Goal: Transaction & Acquisition: Book appointment/travel/reservation

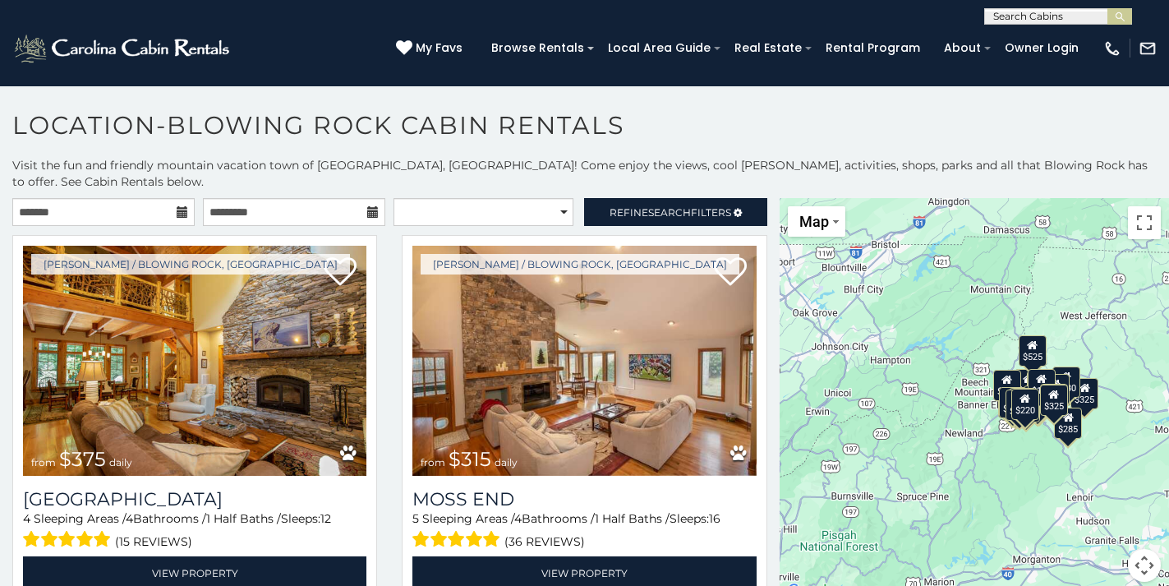
click at [180, 206] on icon at bounding box center [183, 212] width 12 height 12
click at [87, 198] on input "text" at bounding box center [103, 212] width 182 height 28
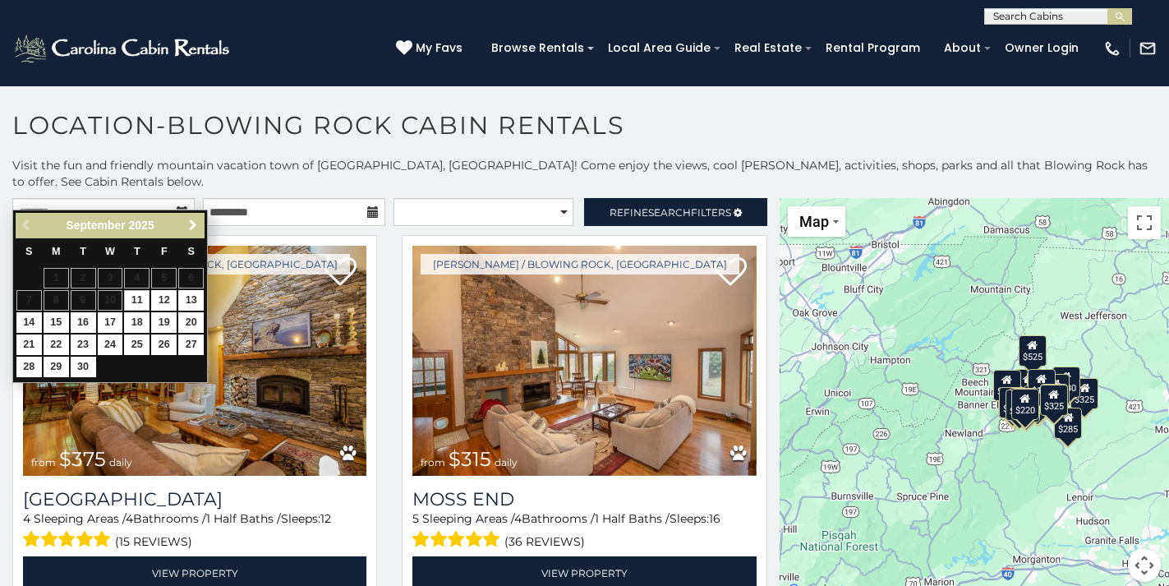
click at [195, 224] on span "Next" at bounding box center [193, 225] width 13 height 13
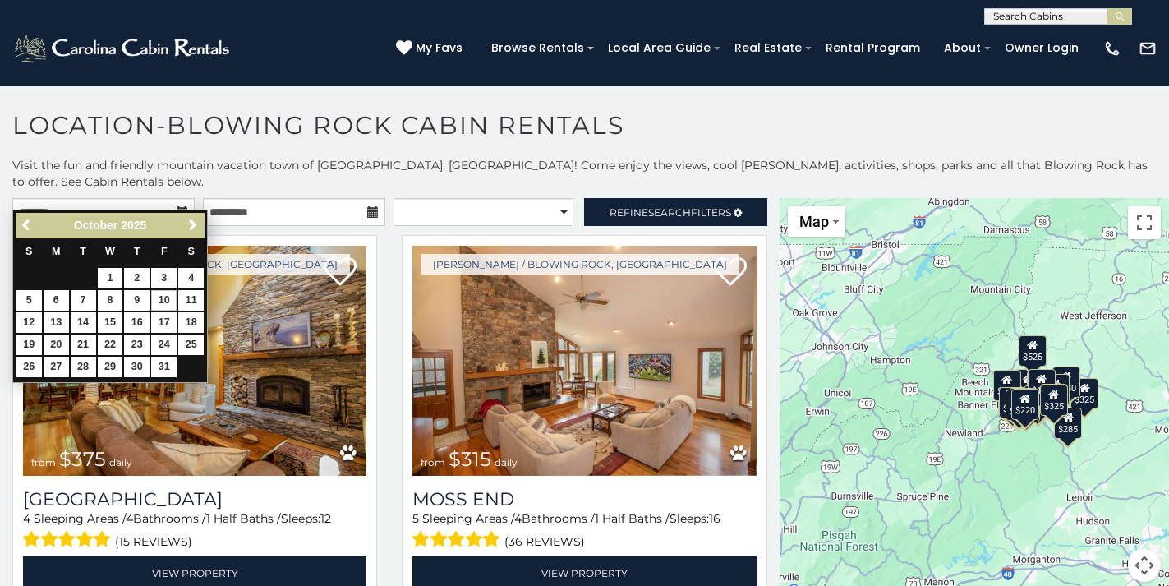
click at [164, 293] on link "10" at bounding box center [163, 300] width 25 height 21
type input "**********"
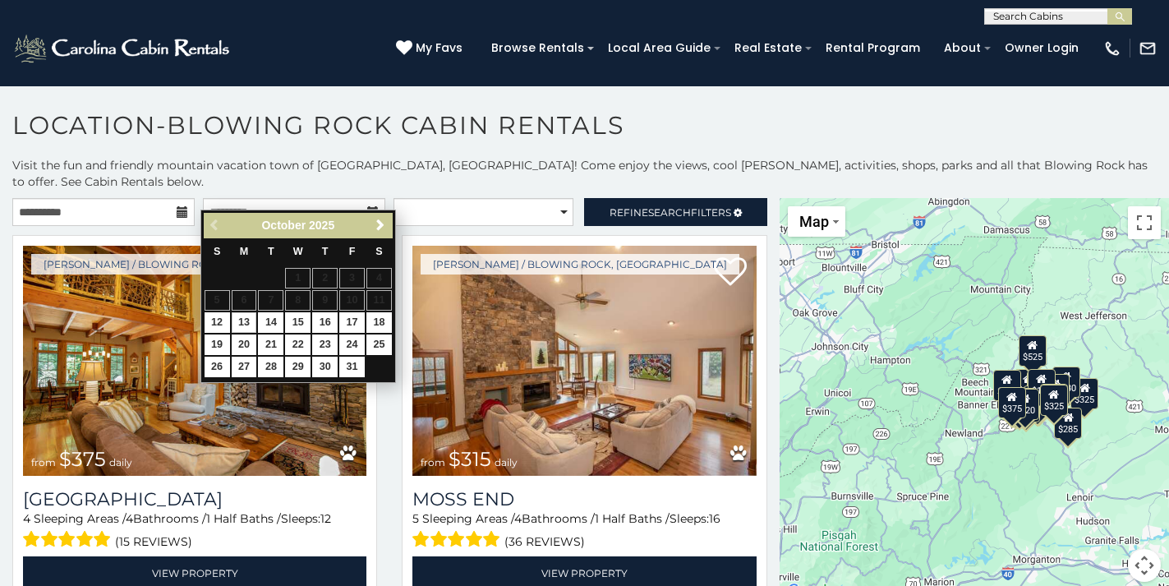
click at [251, 317] on link "13" at bounding box center [244, 322] width 25 height 21
type input "**********"
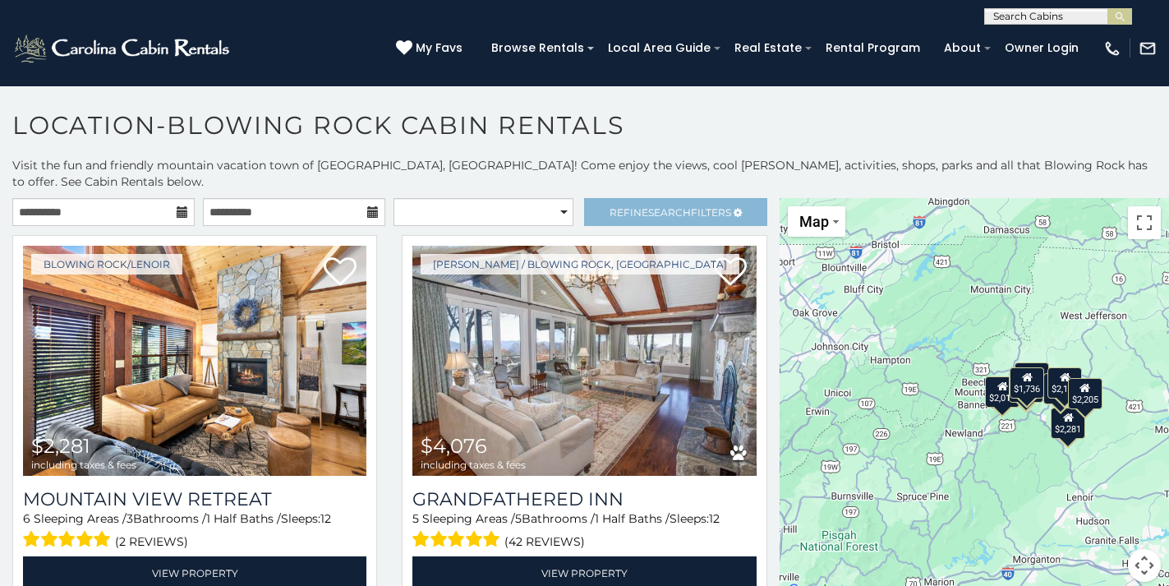
click at [657, 206] on span "Search" at bounding box center [669, 212] width 43 height 12
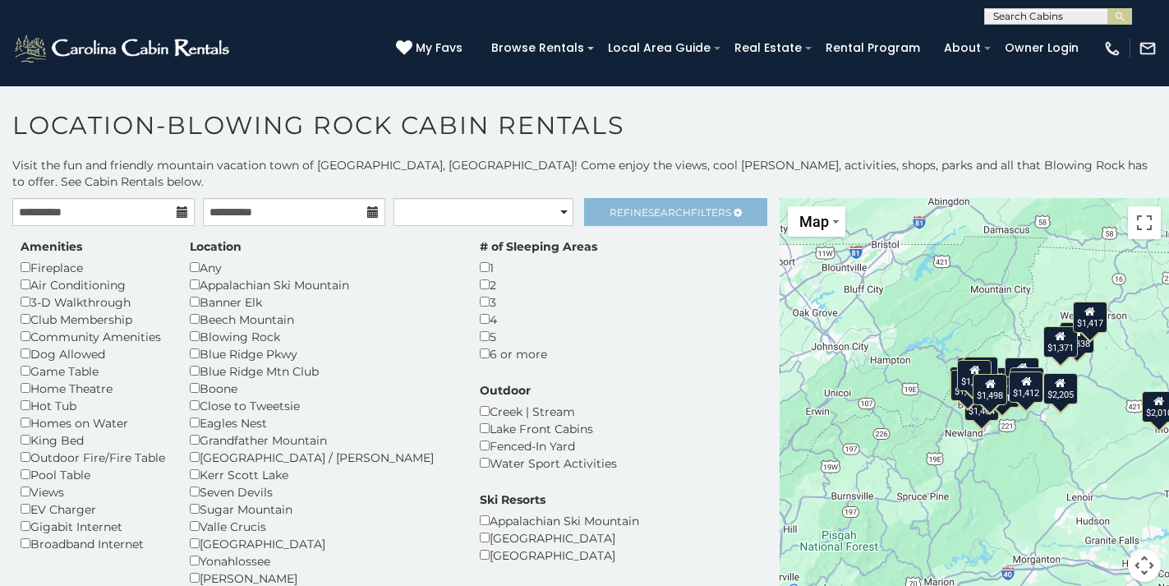
click at [648, 206] on span "Search" at bounding box center [669, 212] width 43 height 12
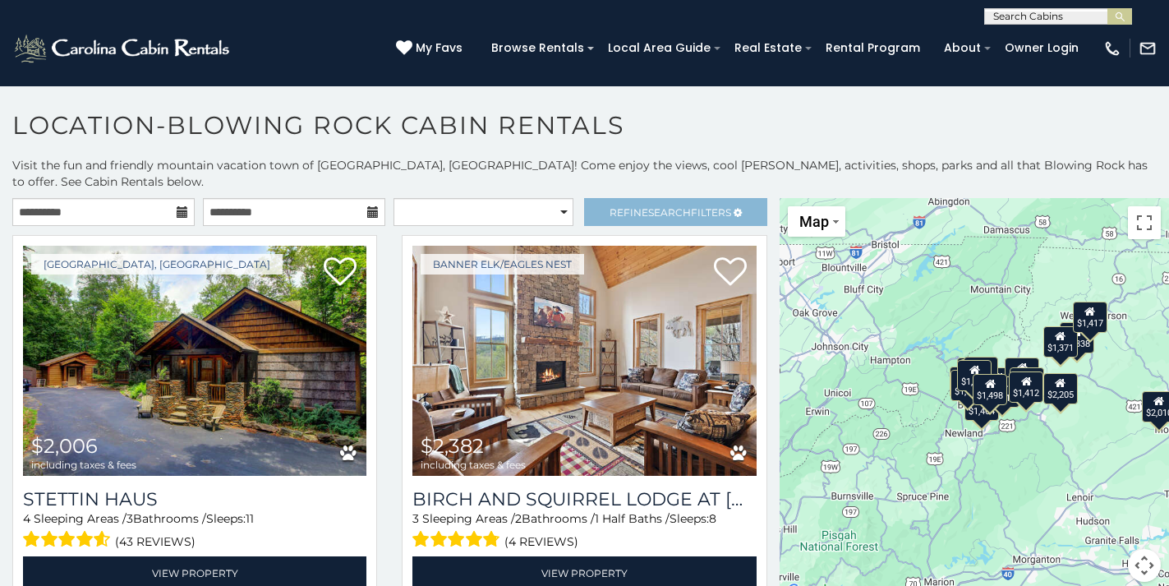
click at [610, 206] on span "Refine Search Filters" at bounding box center [671, 212] width 122 height 12
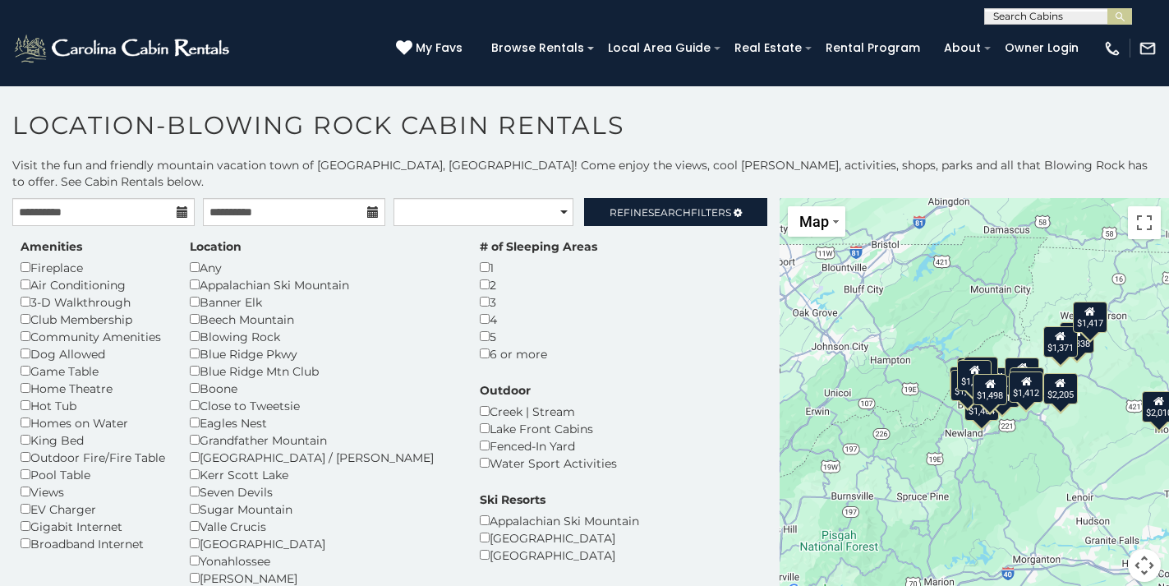
click at [749, 366] on div "Amenities Fireplace Air Conditioning 3-D Walkthrough Club Membership Community …" at bounding box center [389, 511] width 763 height 546
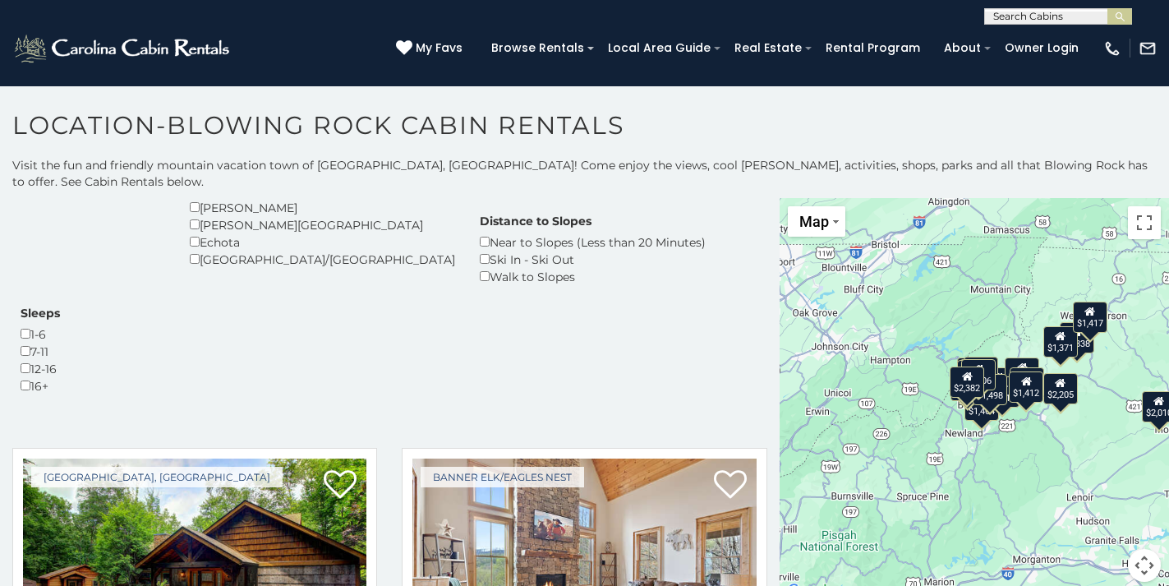
click at [1136, 549] on button "Map camera controls" at bounding box center [1144, 565] width 33 height 33
click at [1100, 471] on button "Zoom in" at bounding box center [1103, 483] width 33 height 33
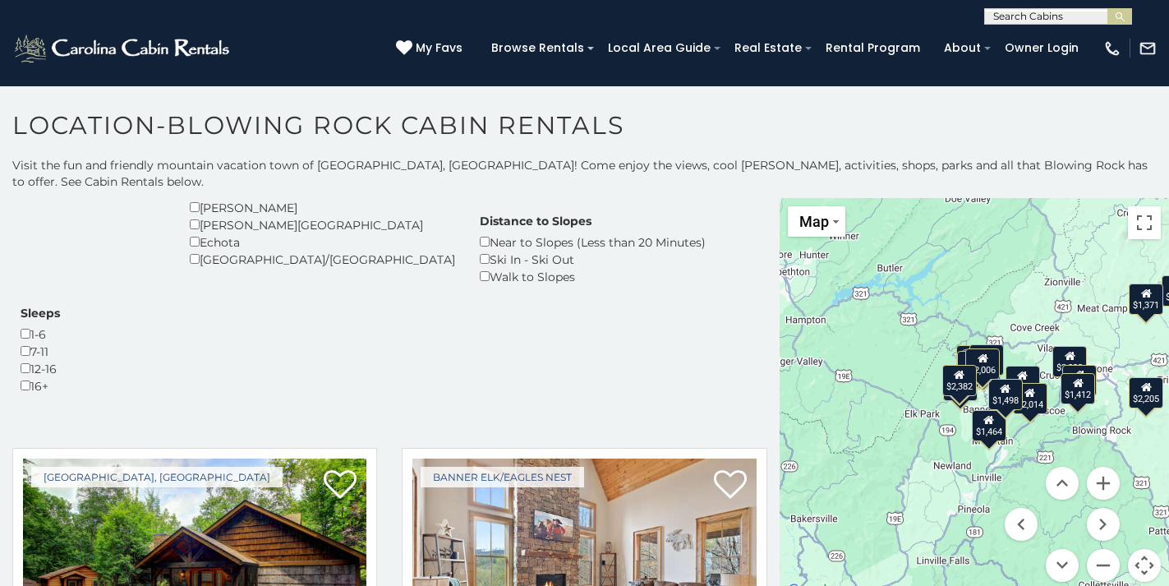
drag, startPoint x: 1030, startPoint y: 448, endPoint x: 911, endPoint y: 471, distance: 121.3
click at [911, 471] on div "$2,006 $2,382 $2,010 $2,205 $1,464 $1,458 $2,032 $1,900 $1,838 $2,014 $1,371 $1…" at bounding box center [974, 399] width 389 height 403
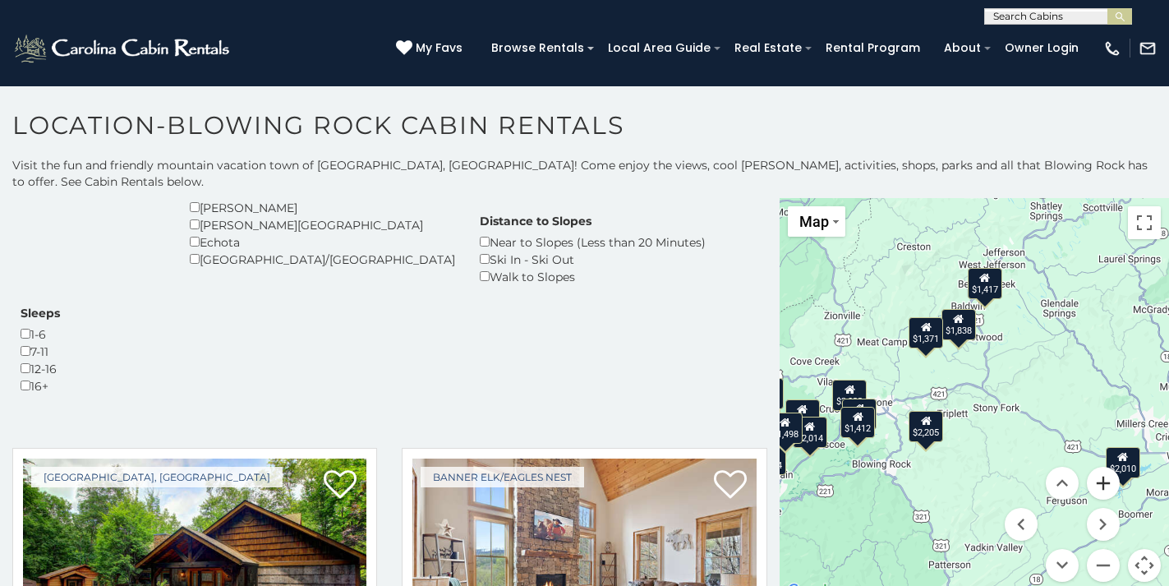
click at [1104, 467] on button "Zoom in" at bounding box center [1103, 483] width 33 height 33
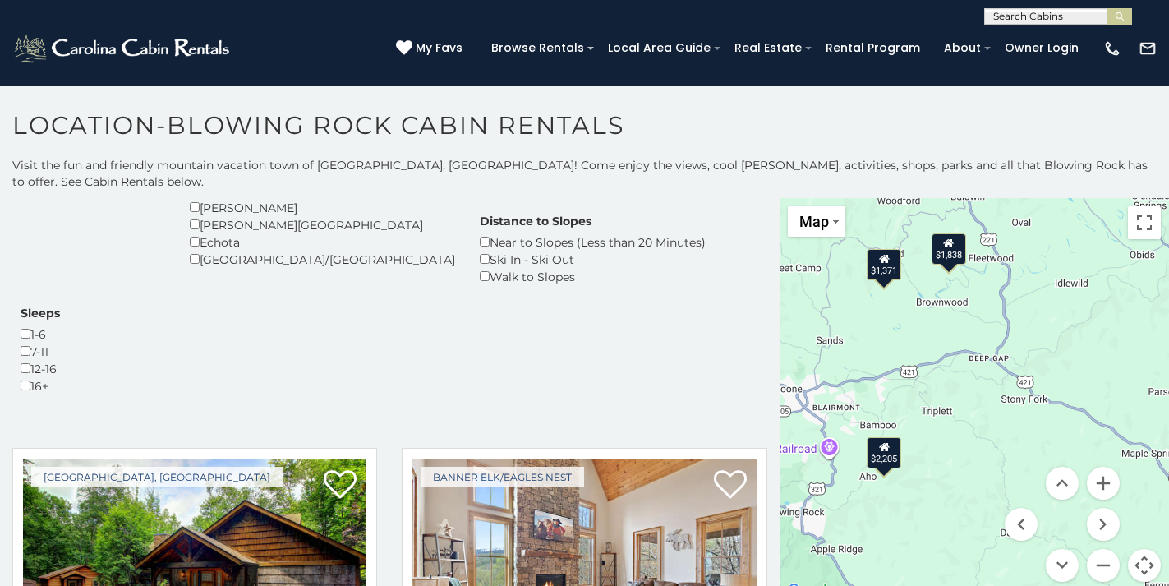
drag, startPoint x: 970, startPoint y: 441, endPoint x: 1047, endPoint y: 291, distance: 168.7
click at [1046, 293] on div "$2,006 $2,382 $2,010 $2,205 $1,464 $1,458 $2,032 $1,900 $1,838 $2,014 $1,371 $1…" at bounding box center [974, 399] width 389 height 403
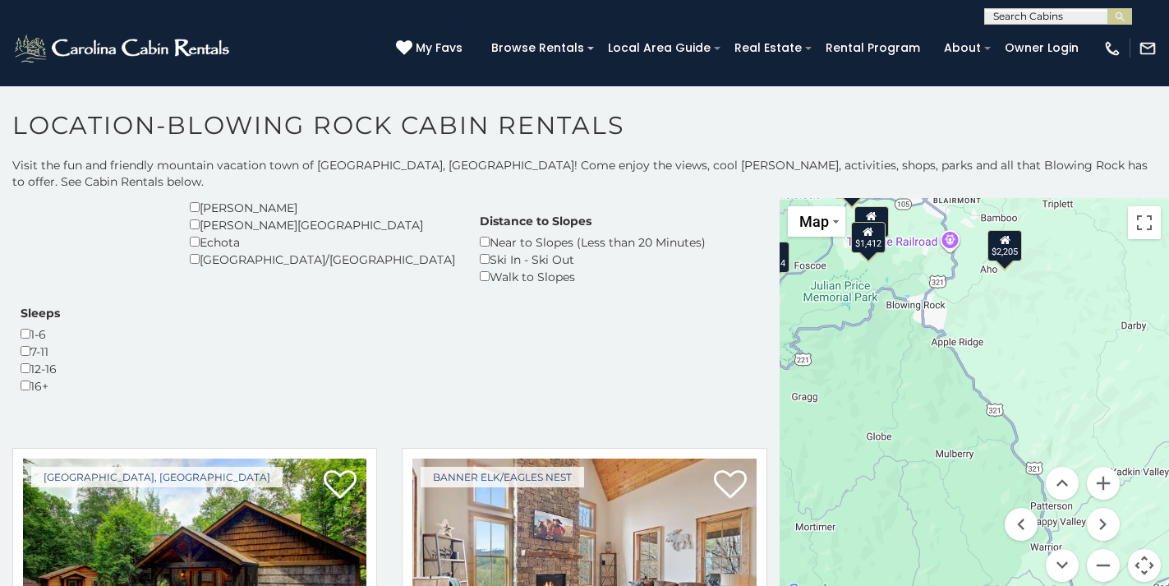
drag, startPoint x: 1050, startPoint y: 311, endPoint x: 1010, endPoint y: 393, distance: 91.5
click at [1010, 393] on div "$2,006 $2,382 $2,010 $2,205 $1,464 $1,458 $2,032 $1,900 $1,838 $2,014 $1,371 $1…" at bounding box center [974, 399] width 389 height 403
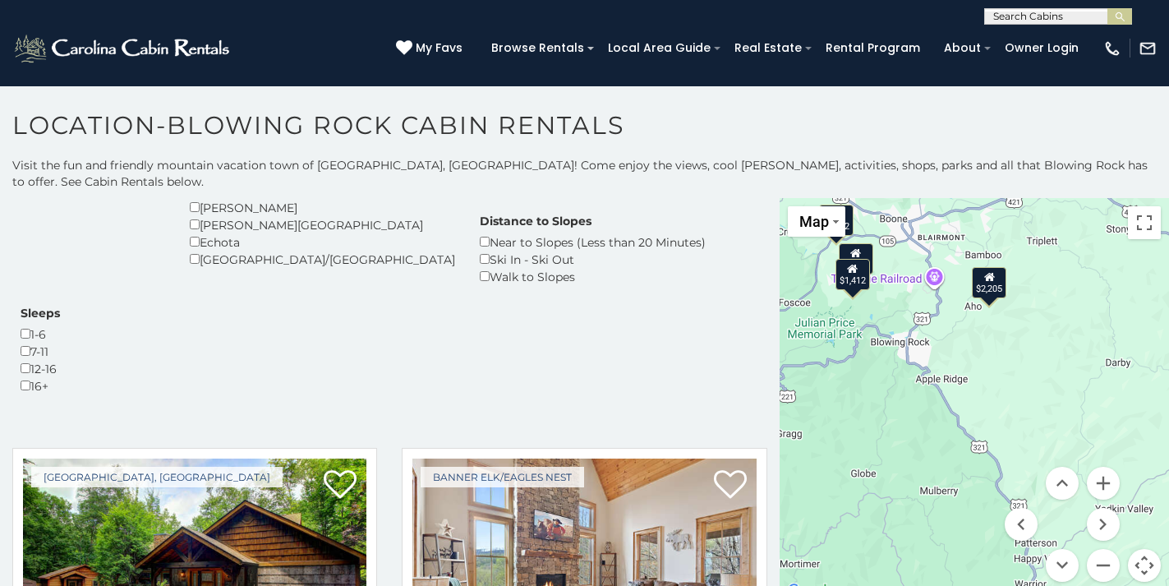
click at [984, 270] on icon at bounding box center [989, 276] width 11 height 12
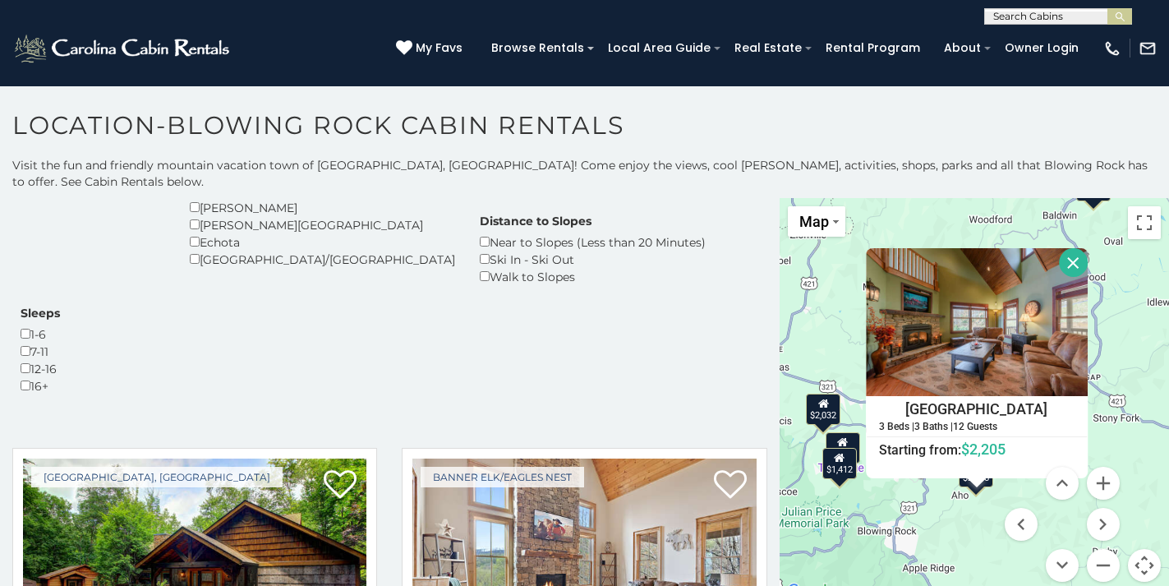
click at [1088, 248] on button "Close" at bounding box center [1073, 262] width 29 height 29
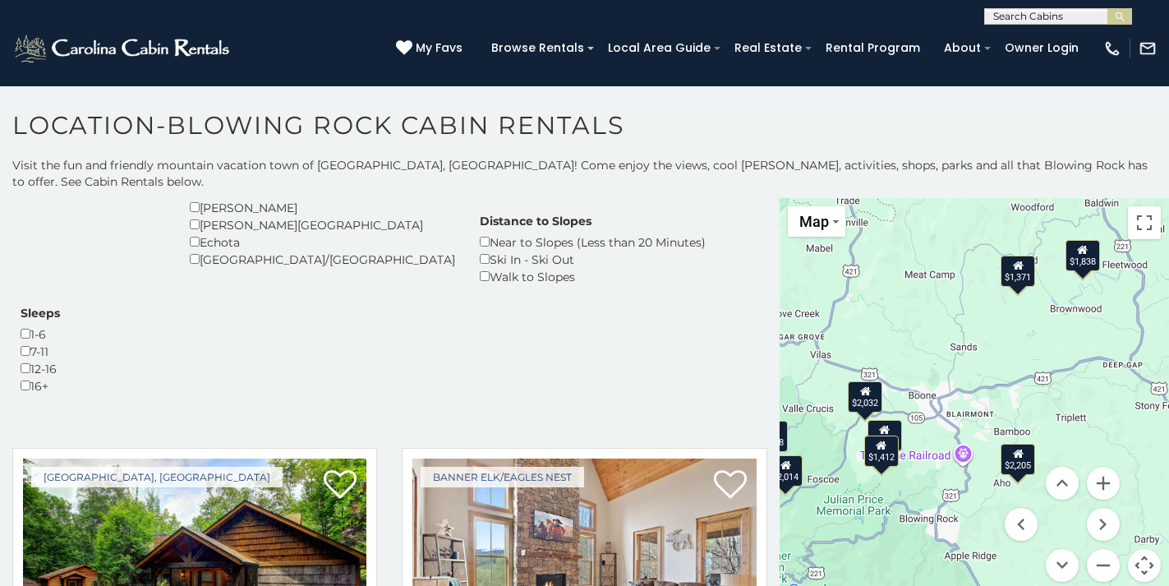
drag, startPoint x: 980, startPoint y: 388, endPoint x: 1039, endPoint y: 371, distance: 60.8
click at [1039, 371] on div "$2,006 $2,382 $2,010 $2,205 $1,464 $1,458 $2,032 $1,900 $1,838 $2,014 $1,371 $1…" at bounding box center [974, 399] width 389 height 403
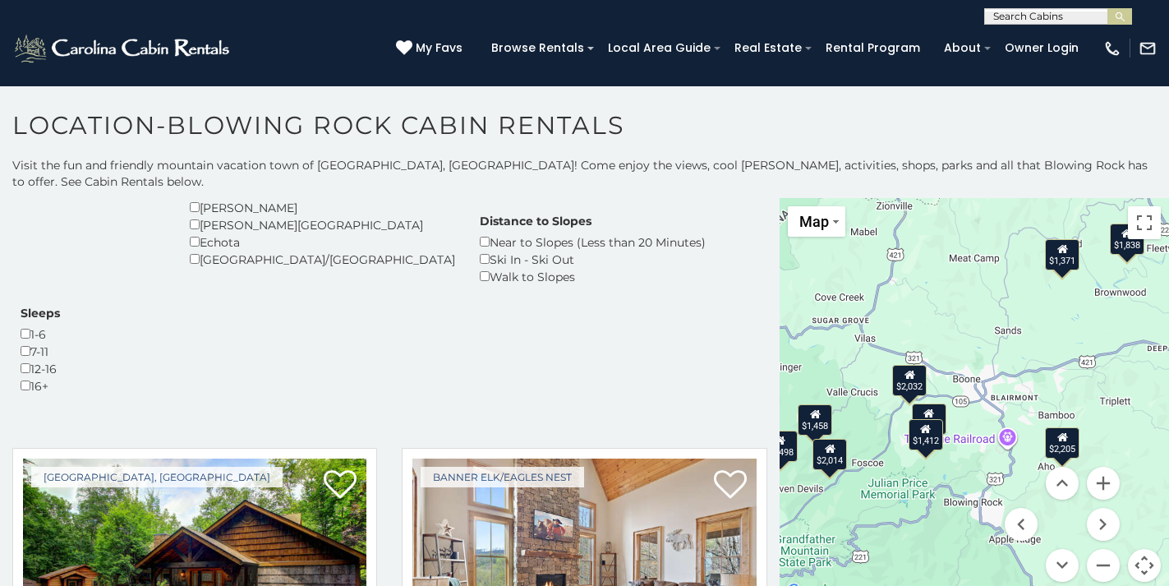
click at [926, 429] on div "$1,412" at bounding box center [926, 434] width 35 height 31
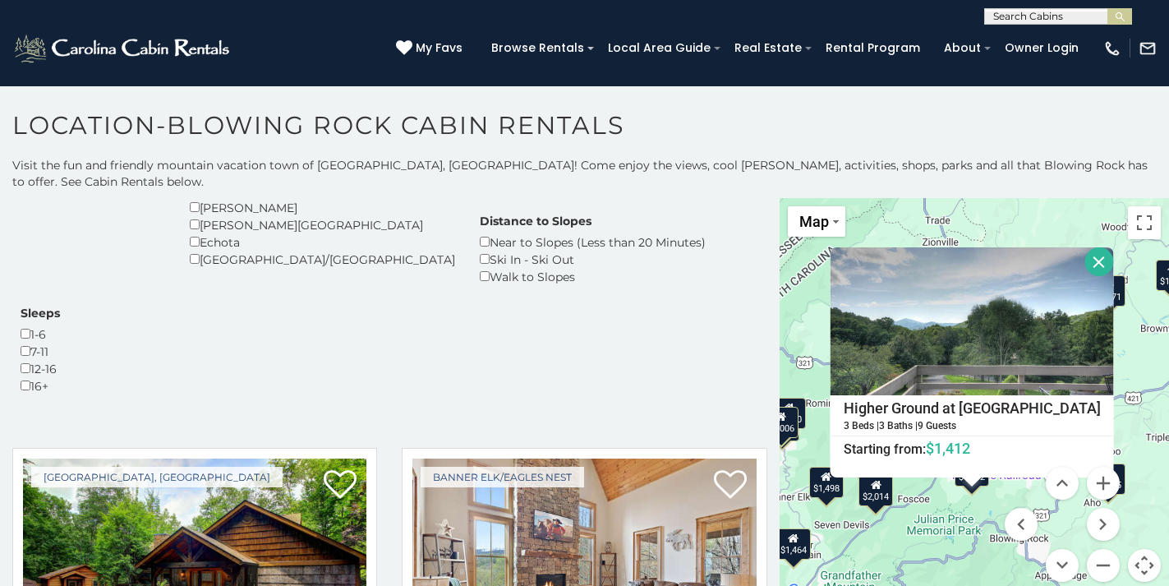
click at [1094, 247] on button "Close" at bounding box center [1099, 261] width 29 height 29
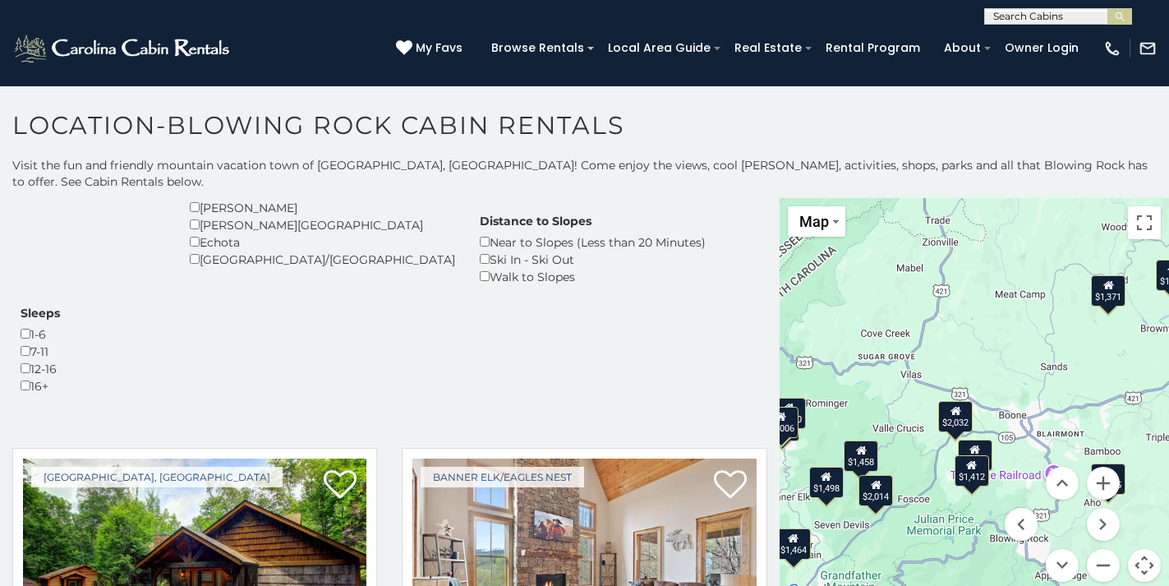
click at [979, 439] on div "$1,961" at bounding box center [974, 454] width 35 height 31
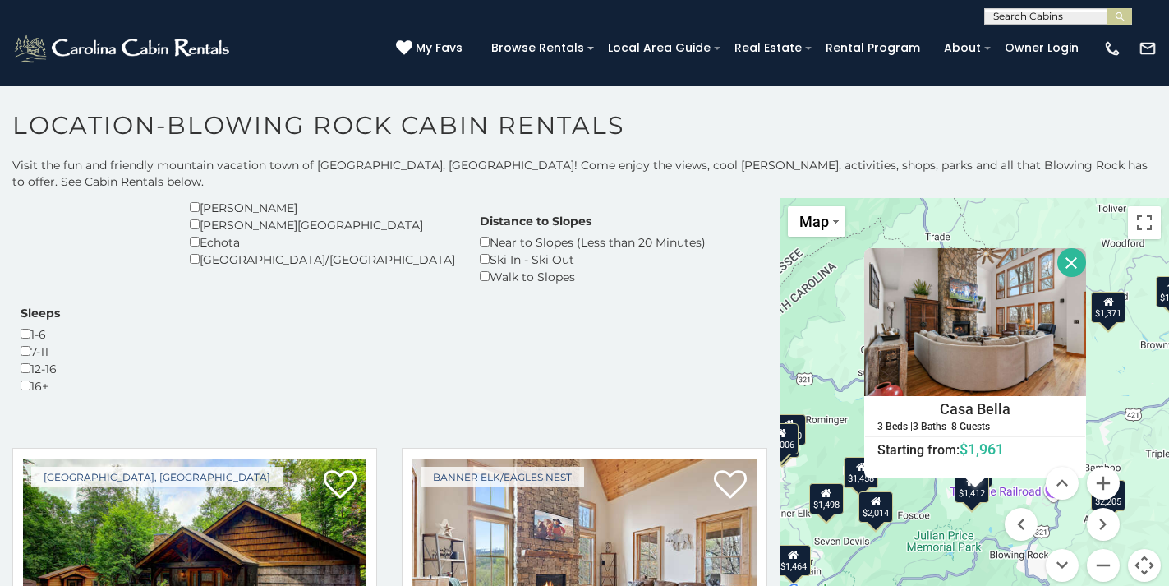
click at [1086, 248] on button "Close" at bounding box center [1072, 262] width 29 height 29
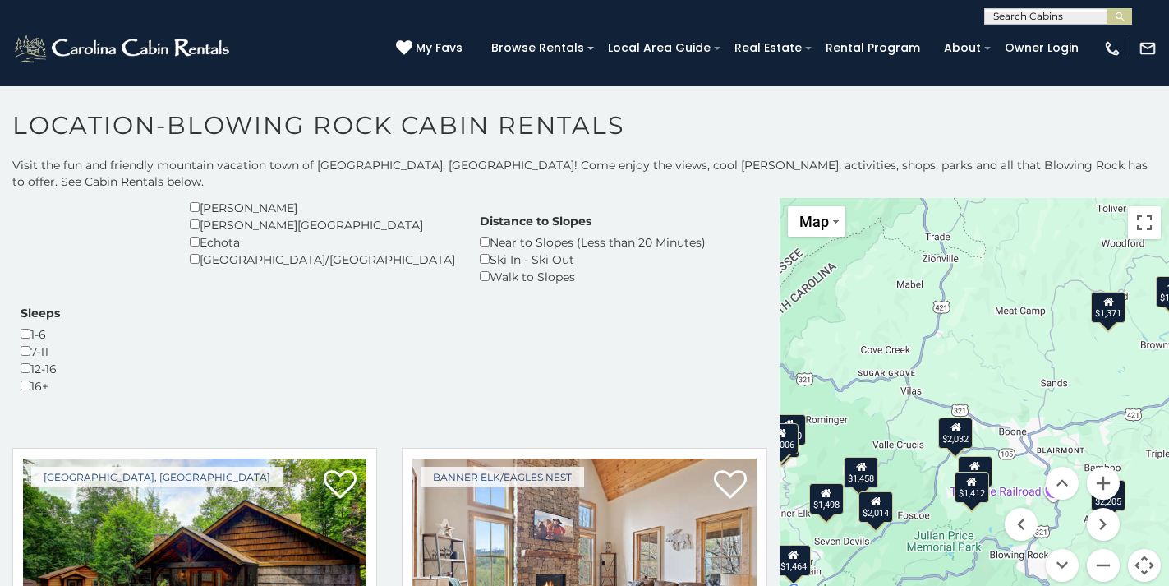
click at [960, 426] on div "$2,032" at bounding box center [955, 432] width 35 height 31
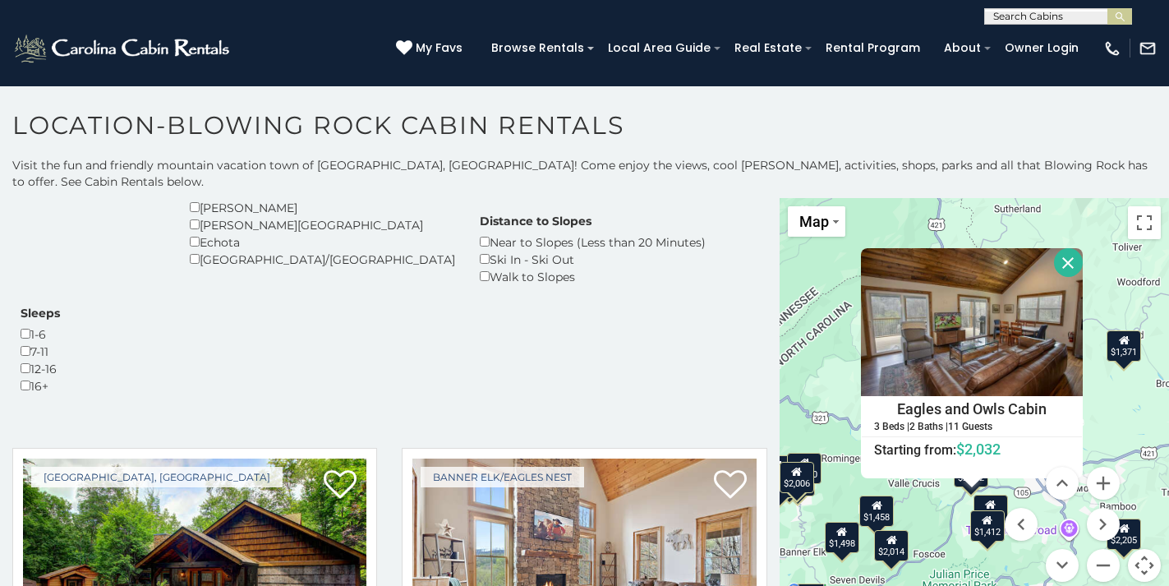
click at [1083, 248] on button "Close" at bounding box center [1068, 262] width 29 height 29
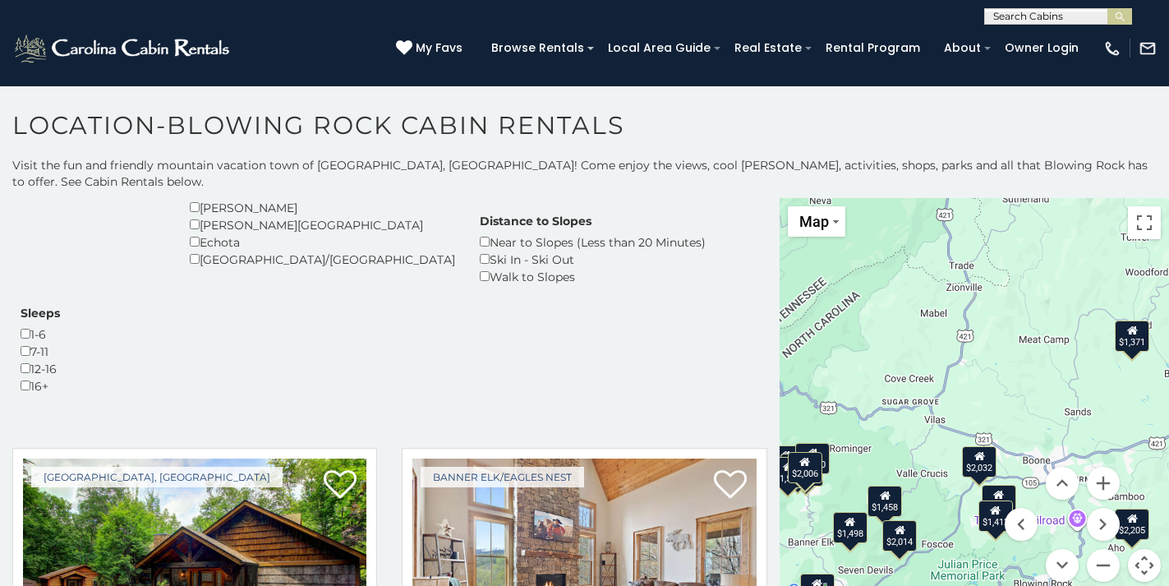
drag, startPoint x: 981, startPoint y: 395, endPoint x: 1028, endPoint y: 340, distance: 72.3
click at [1028, 341] on div "$2,006 $2,382 $2,010 $2,205 $1,464 $1,458 $2,032 $1,900 $1,838 $2,014 $1,371 $1…" at bounding box center [974, 399] width 389 height 403
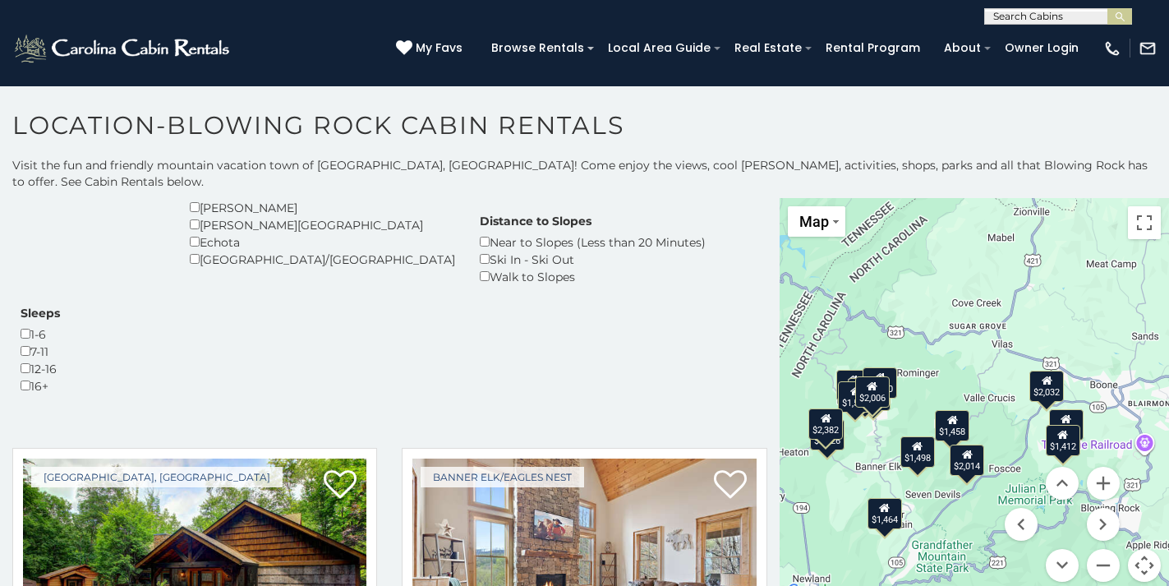
click at [946, 412] on div "$1,458" at bounding box center [952, 425] width 35 height 31
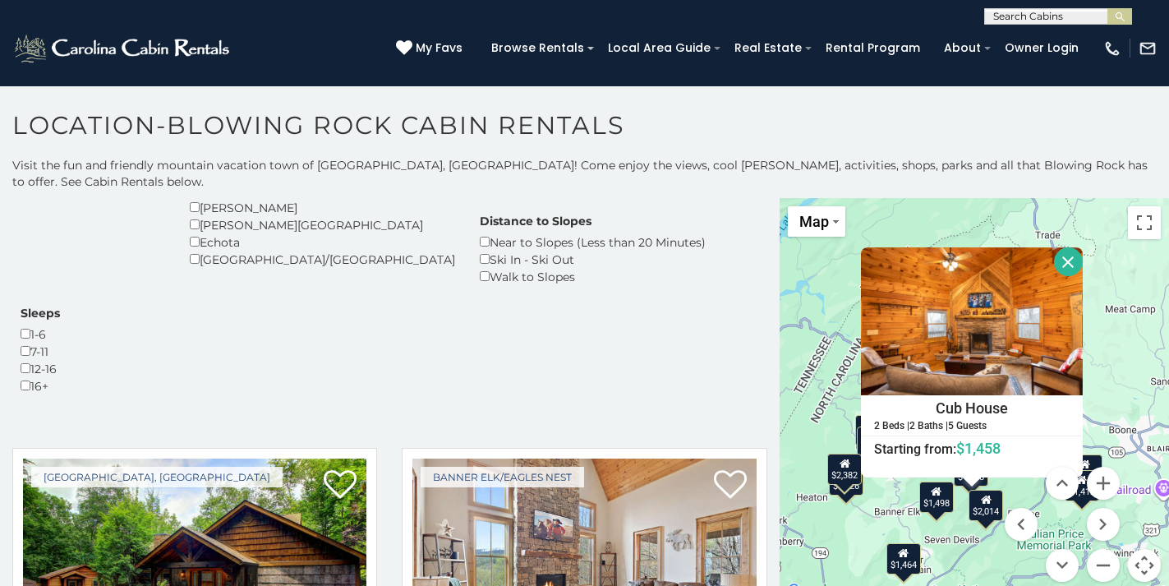
click at [1083, 247] on button "Close" at bounding box center [1068, 261] width 29 height 29
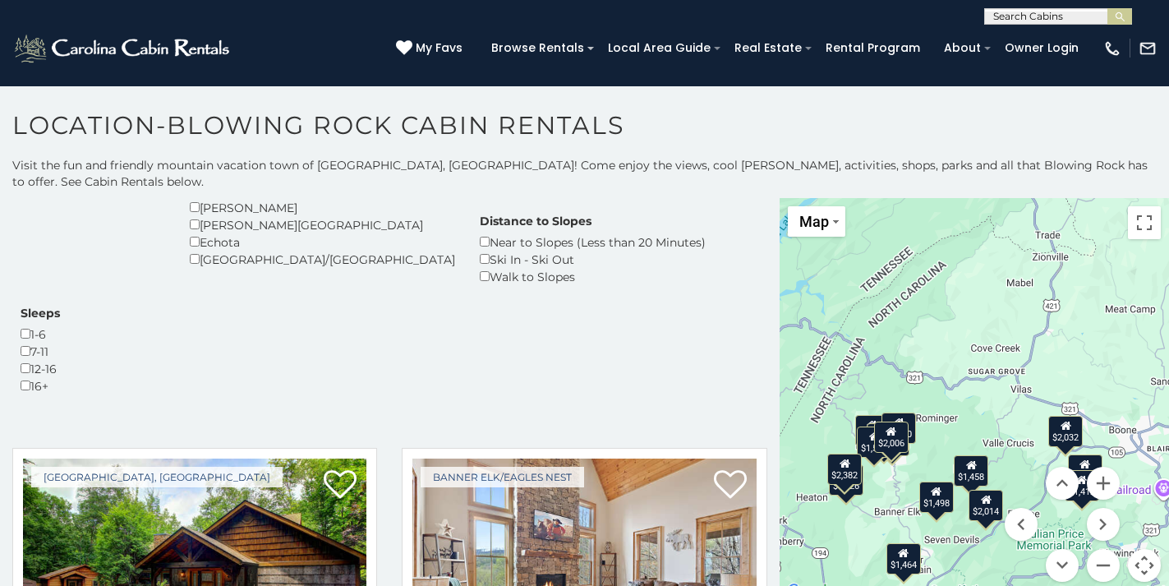
drag, startPoint x: 970, startPoint y: 371, endPoint x: 1020, endPoint y: 302, distance: 84.8
click at [1020, 302] on div "$2,006 $2,382 $2,010 $2,205 $1,464 $1,458 $2,032 $1,900 $1,838 $2,014 $1,371 $1…" at bounding box center [974, 399] width 389 height 403
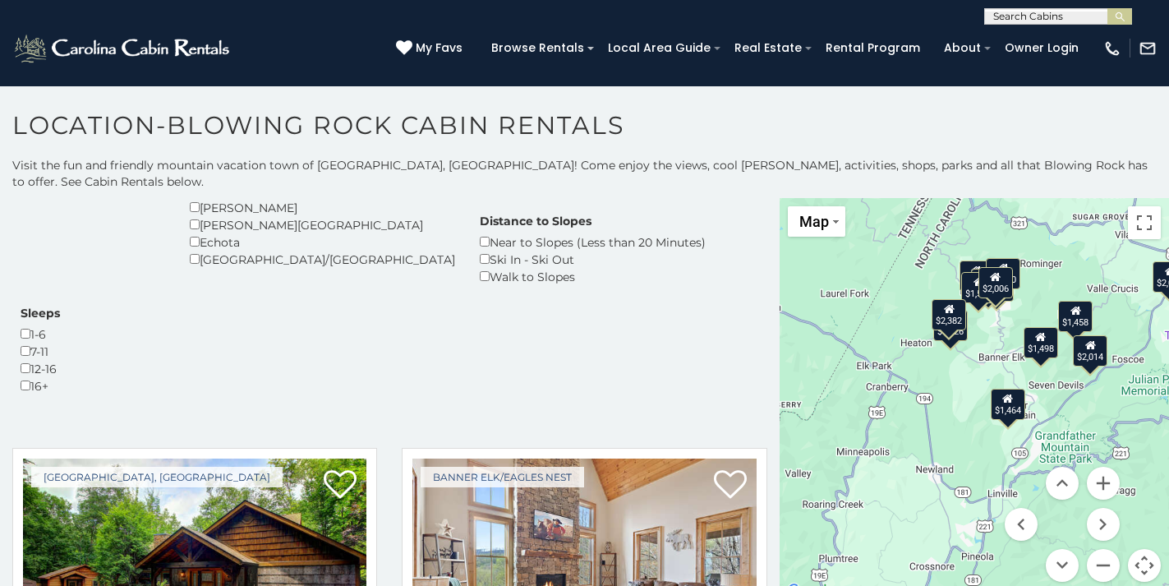
click at [948, 303] on div "$2,382" at bounding box center [949, 313] width 35 height 31
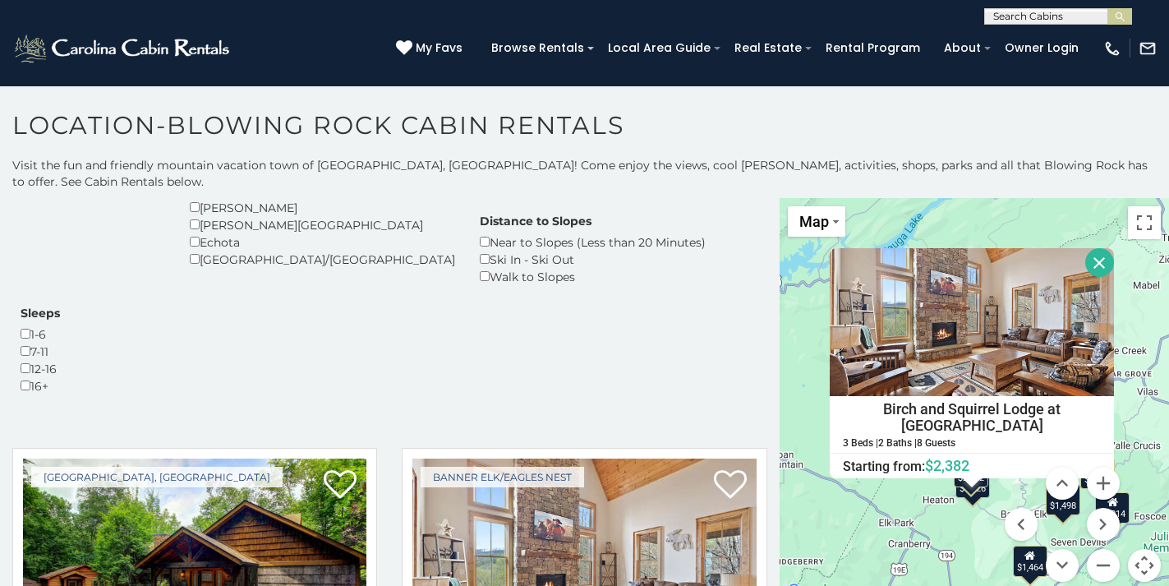
click at [1094, 248] on button "Close" at bounding box center [1099, 262] width 29 height 29
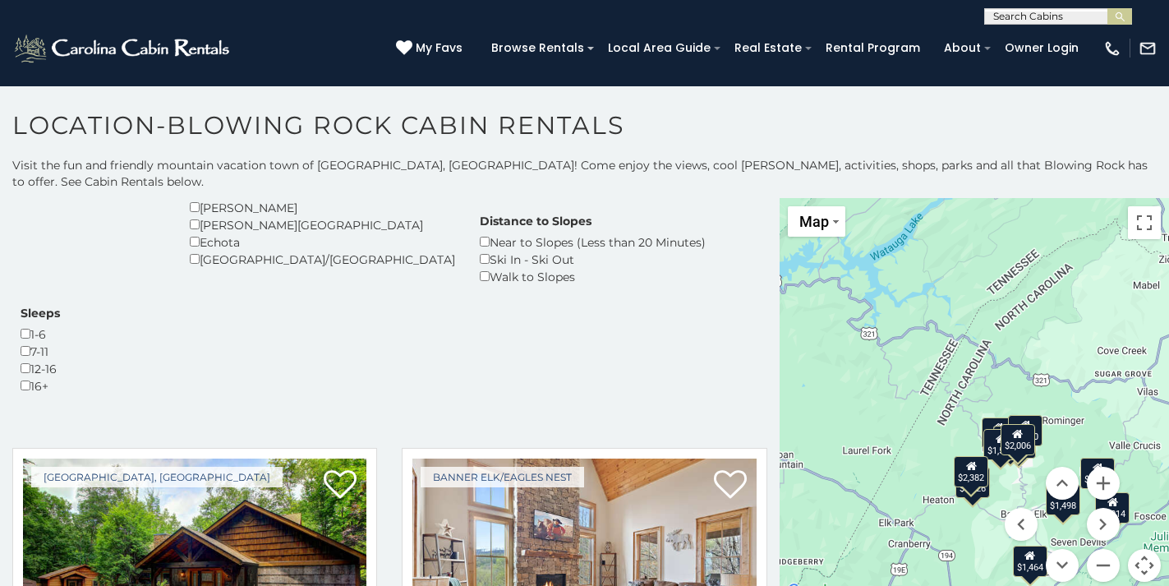
click at [981, 478] on div "$1,926" at bounding box center [973, 481] width 35 height 31
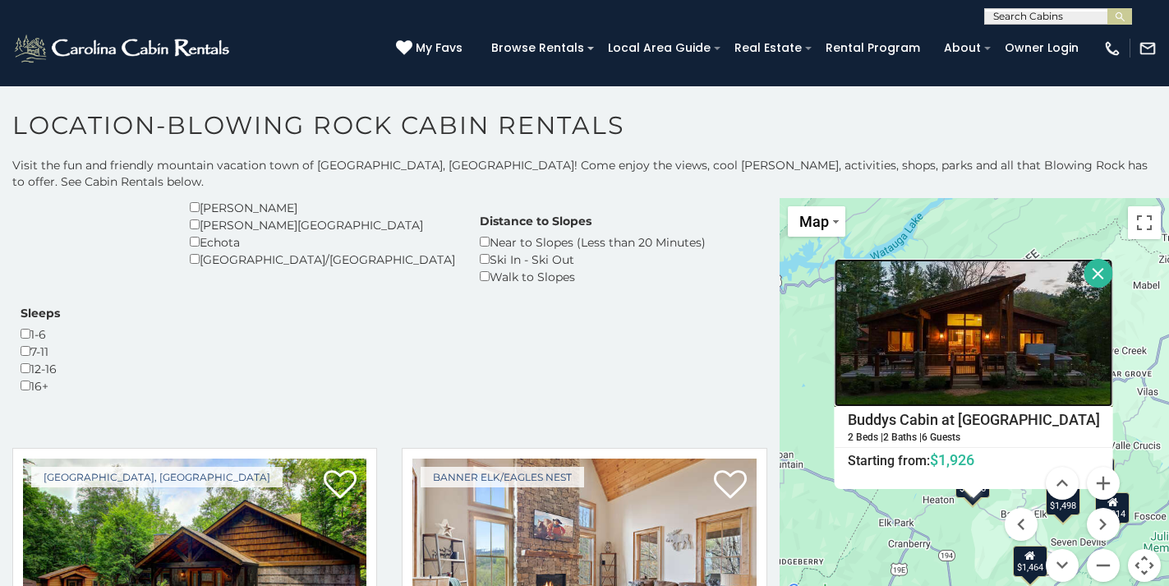
click at [983, 349] on img at bounding box center [973, 333] width 279 height 148
click at [1090, 259] on button "Close" at bounding box center [1098, 273] width 29 height 29
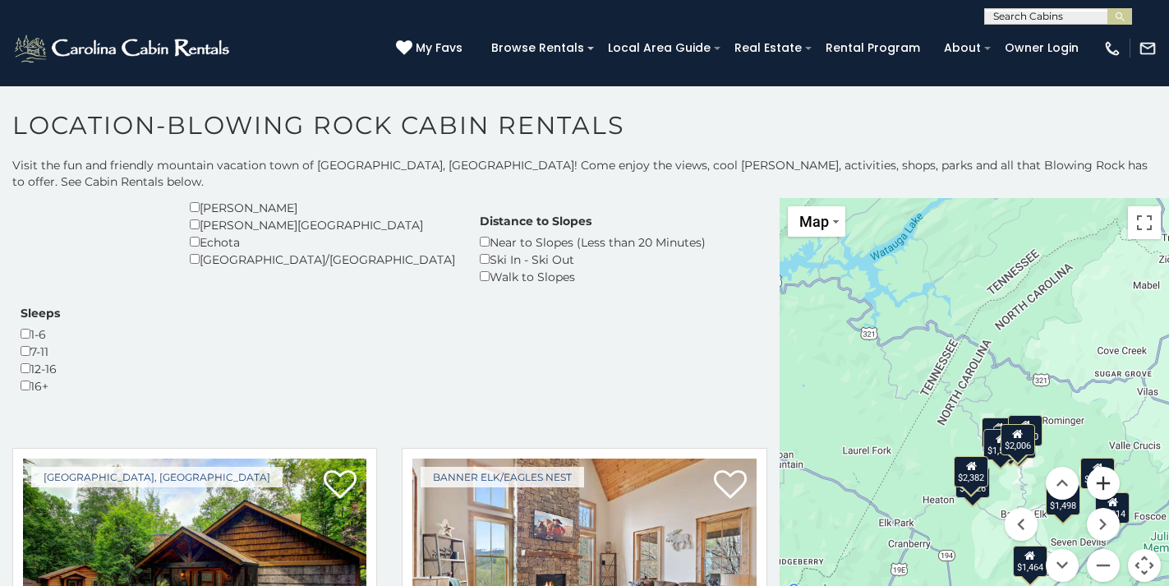
click at [1094, 467] on button "Zoom in" at bounding box center [1103, 483] width 33 height 33
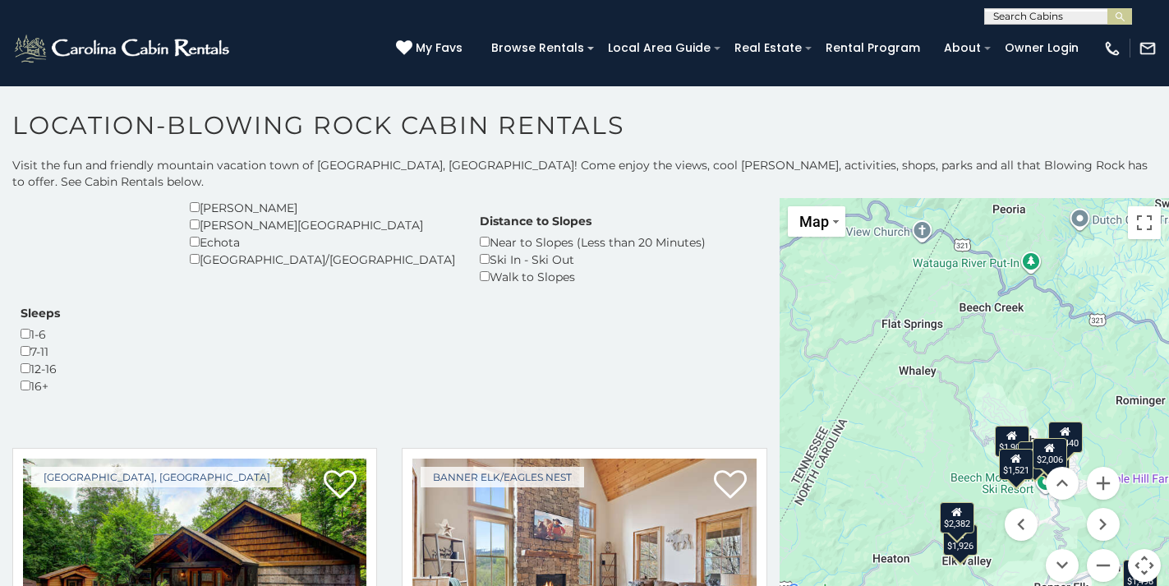
drag, startPoint x: 1032, startPoint y: 399, endPoint x: 997, endPoint y: 275, distance: 129.0
click at [997, 278] on div "$2,006 $2,382 $2,010 $2,205 $1,464 $1,458 $2,032 $1,900 $1,838 $2,014 $1,371 $1…" at bounding box center [974, 399] width 389 height 403
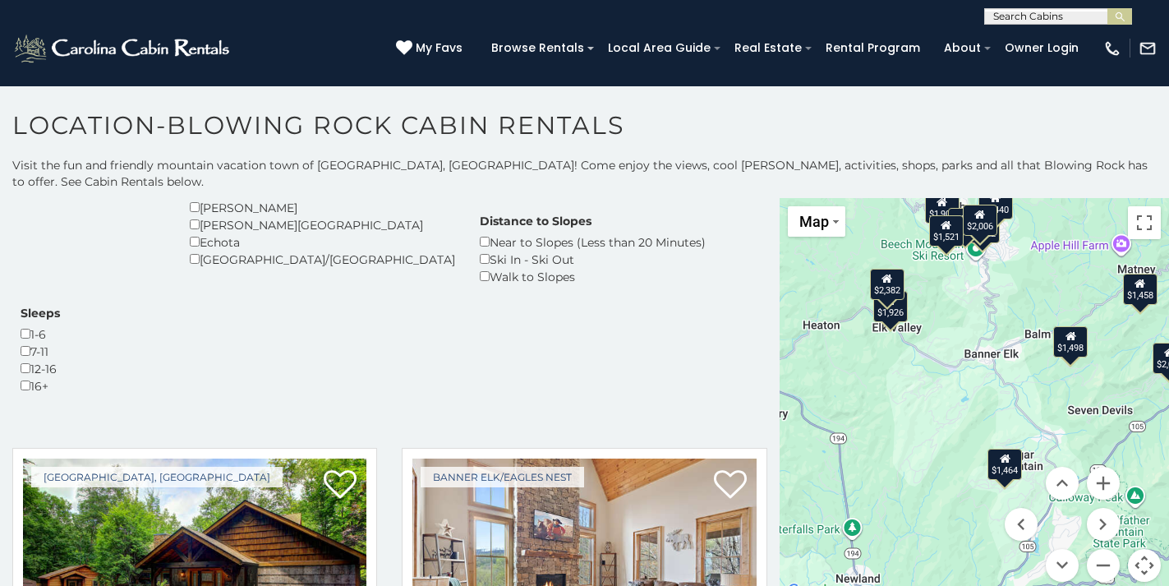
click at [1074, 329] on div "$1,498" at bounding box center [1070, 340] width 35 height 31
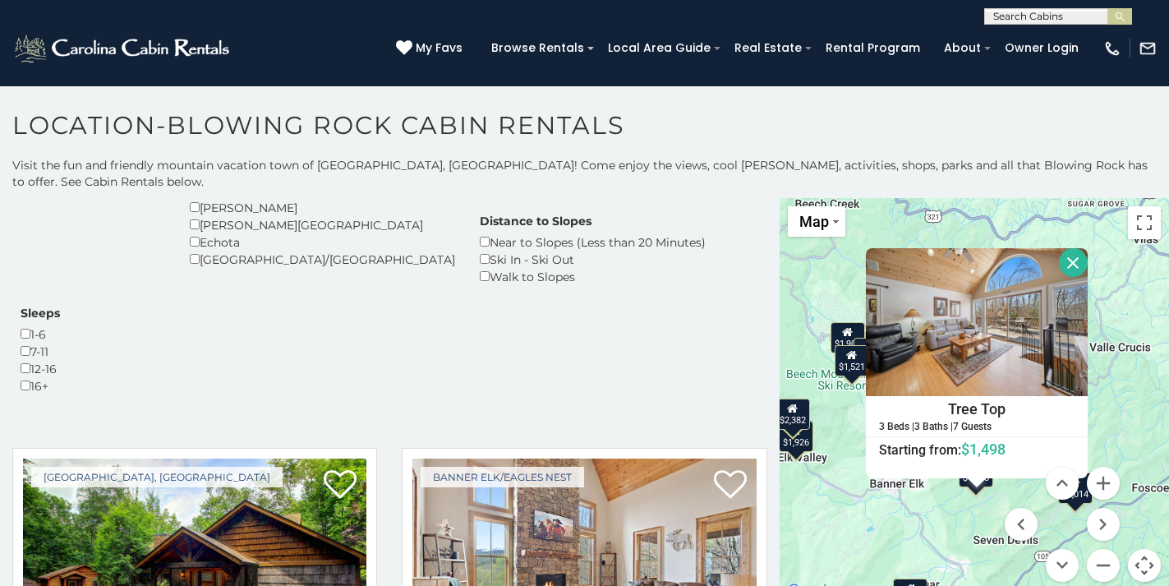
click at [1088, 248] on button "Close" at bounding box center [1073, 262] width 29 height 29
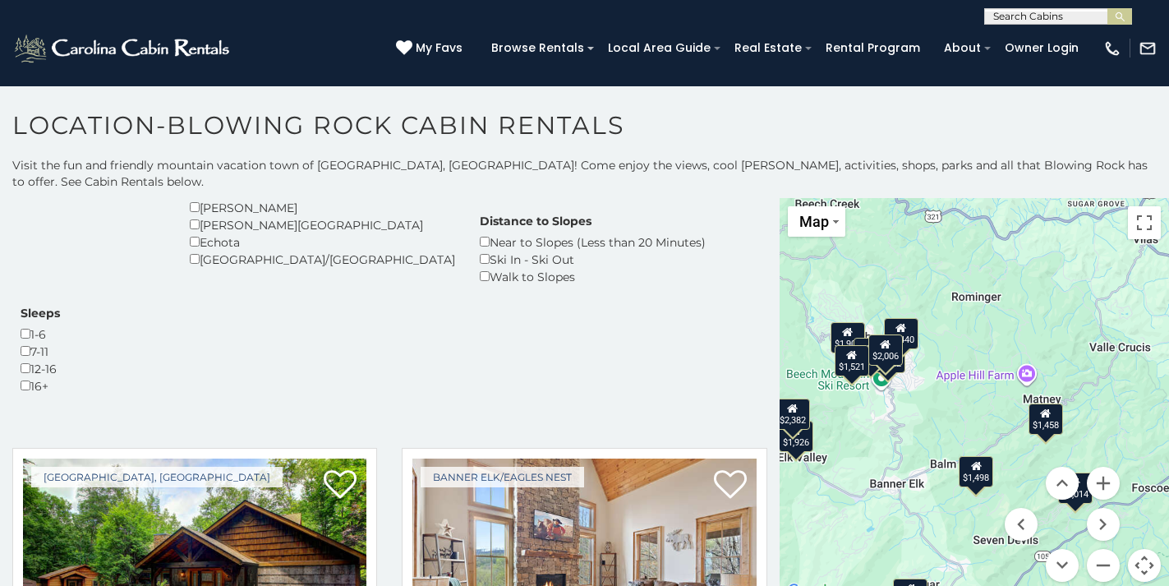
click at [1042, 409] on div "$1,458" at bounding box center [1046, 418] width 35 height 31
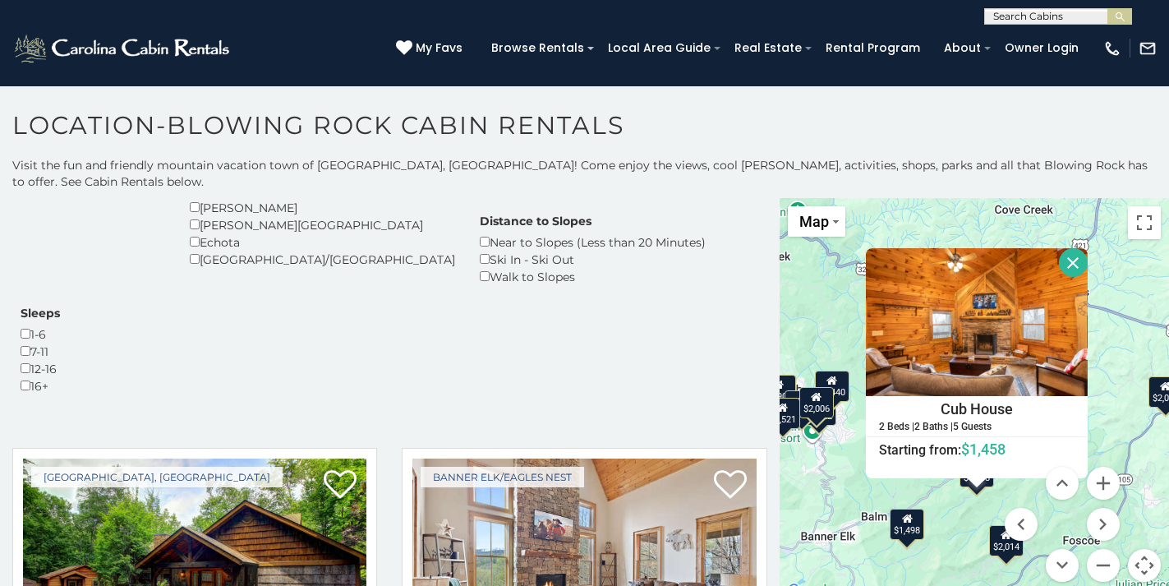
click at [1088, 248] on button "Close" at bounding box center [1073, 262] width 29 height 29
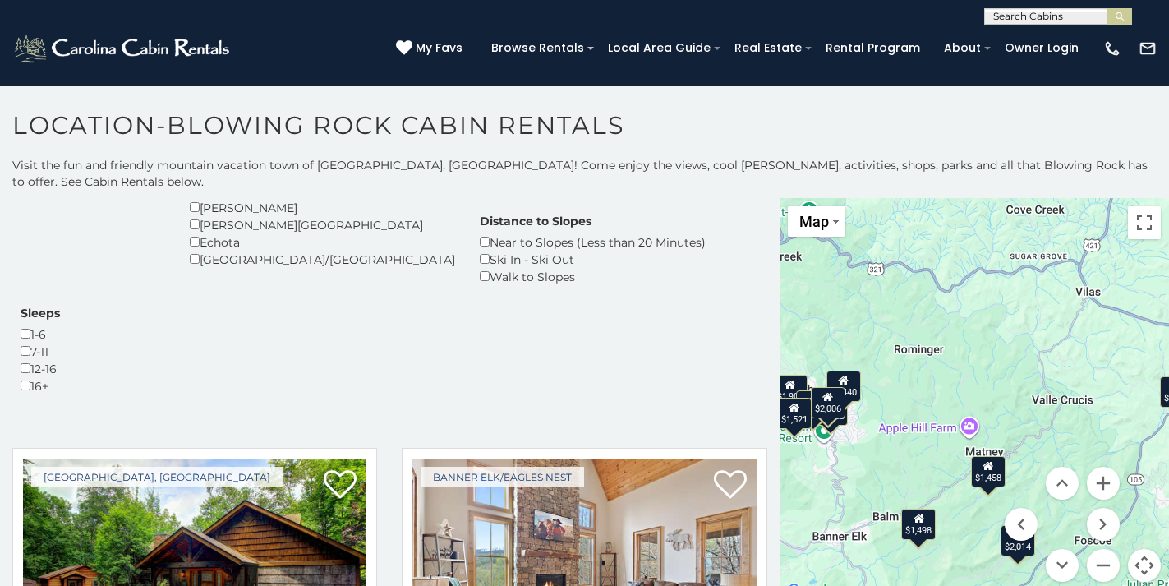
drag, startPoint x: 946, startPoint y: 338, endPoint x: 982, endPoint y: 338, distance: 36.2
click at [982, 338] on div "$2,006 $2,382 $2,010 $2,205 $1,464 $1,458 $2,032 $1,900 $1,838 $2,014 $1,371 $1…" at bounding box center [974, 399] width 389 height 403
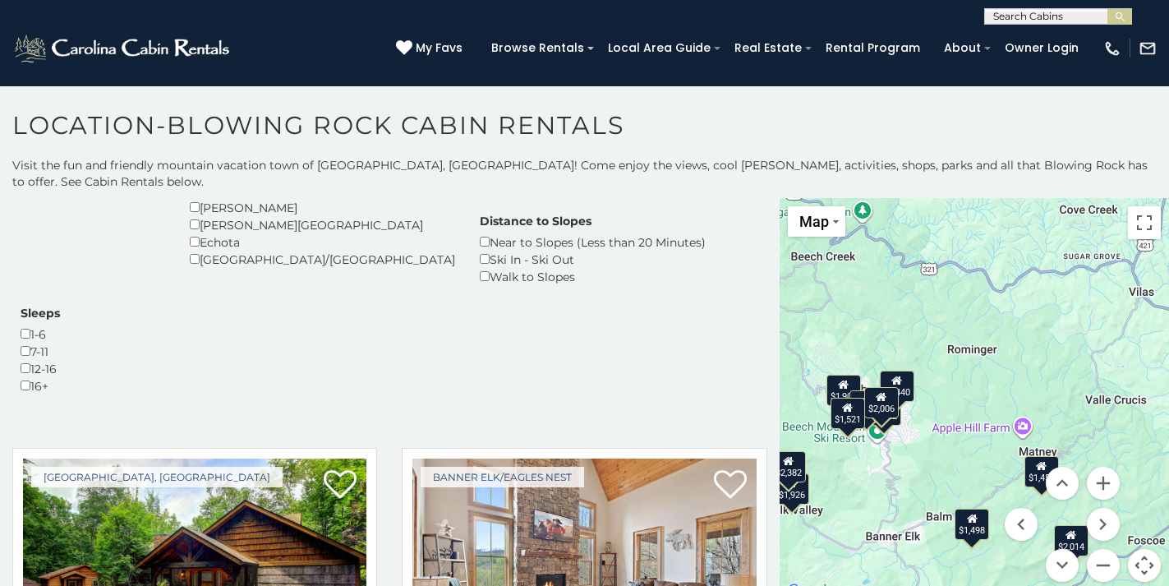
click at [840, 403] on div "$1,521" at bounding box center [847, 412] width 35 height 31
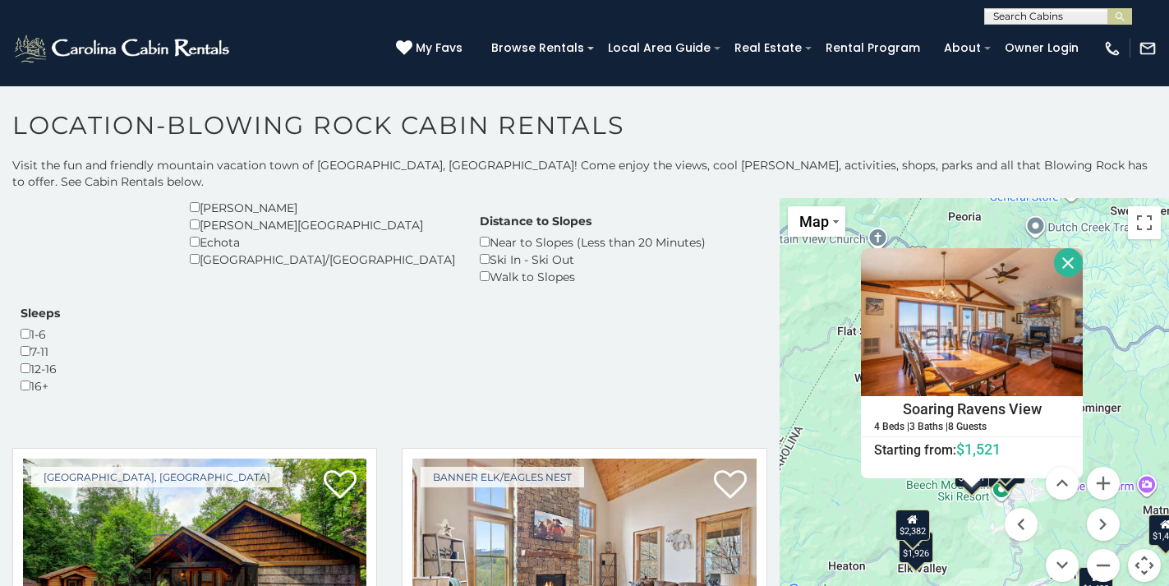
click at [1083, 248] on button "Close" at bounding box center [1068, 262] width 29 height 29
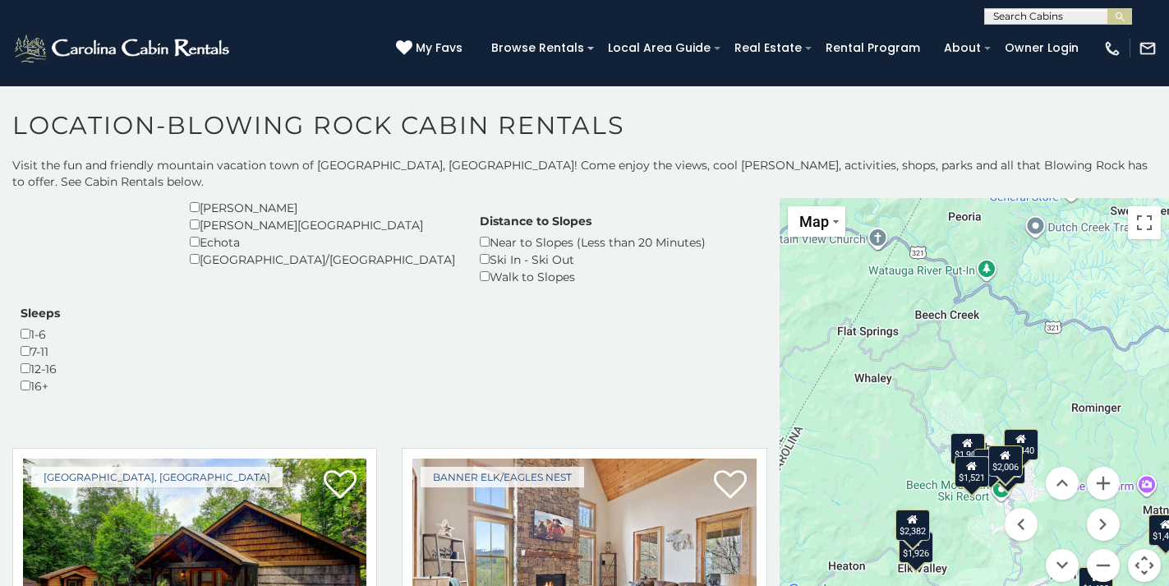
click at [964, 433] on div "$1,900" at bounding box center [968, 447] width 35 height 31
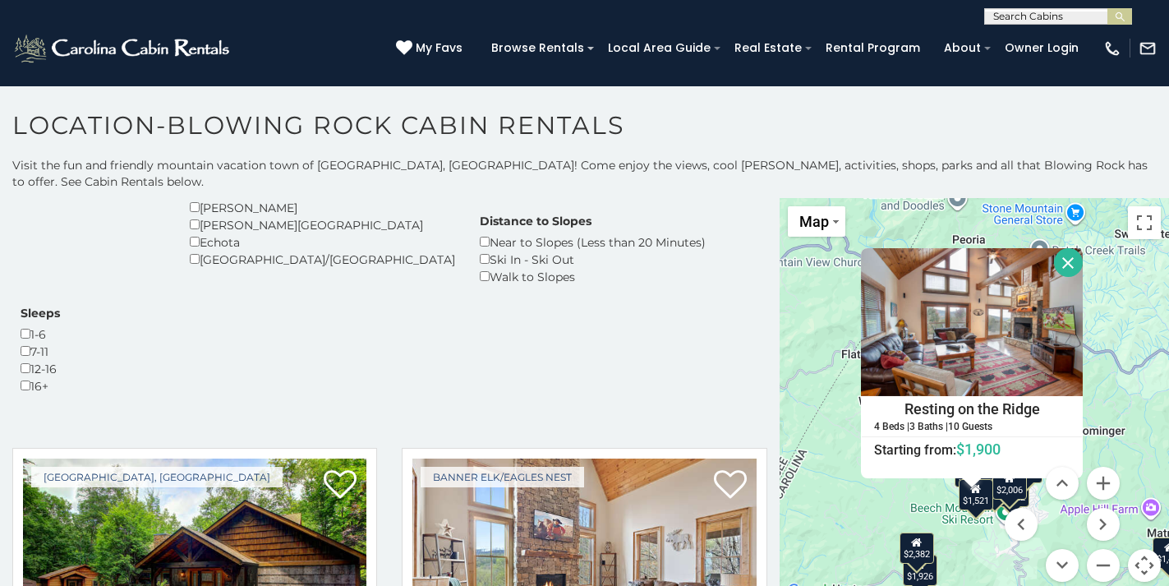
click at [1083, 248] on button "Close" at bounding box center [1068, 262] width 29 height 29
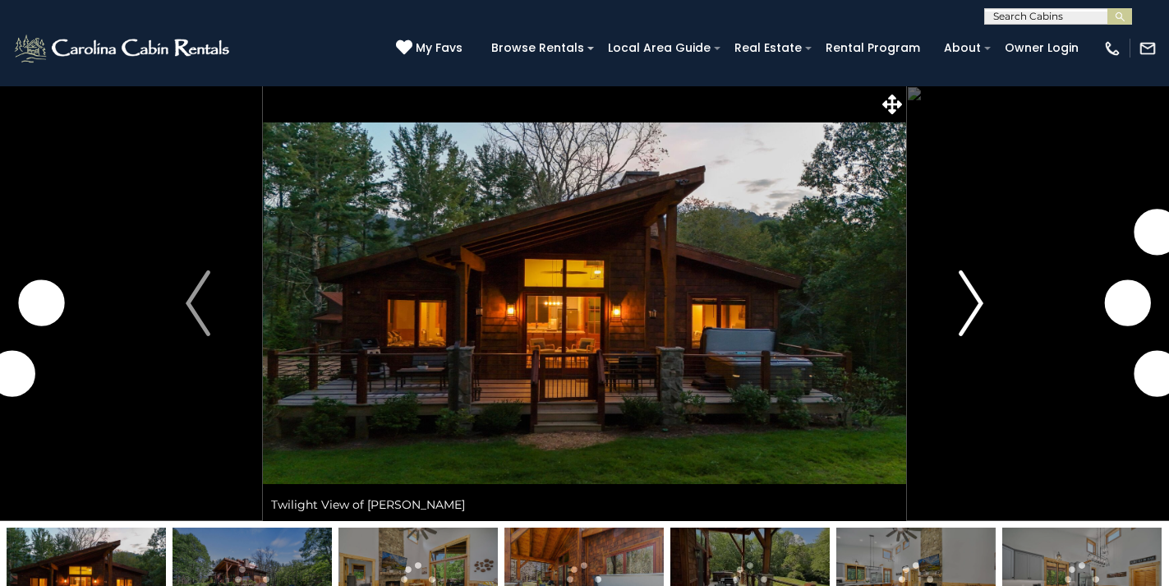
click at [978, 307] on img "Next" at bounding box center [971, 303] width 25 height 66
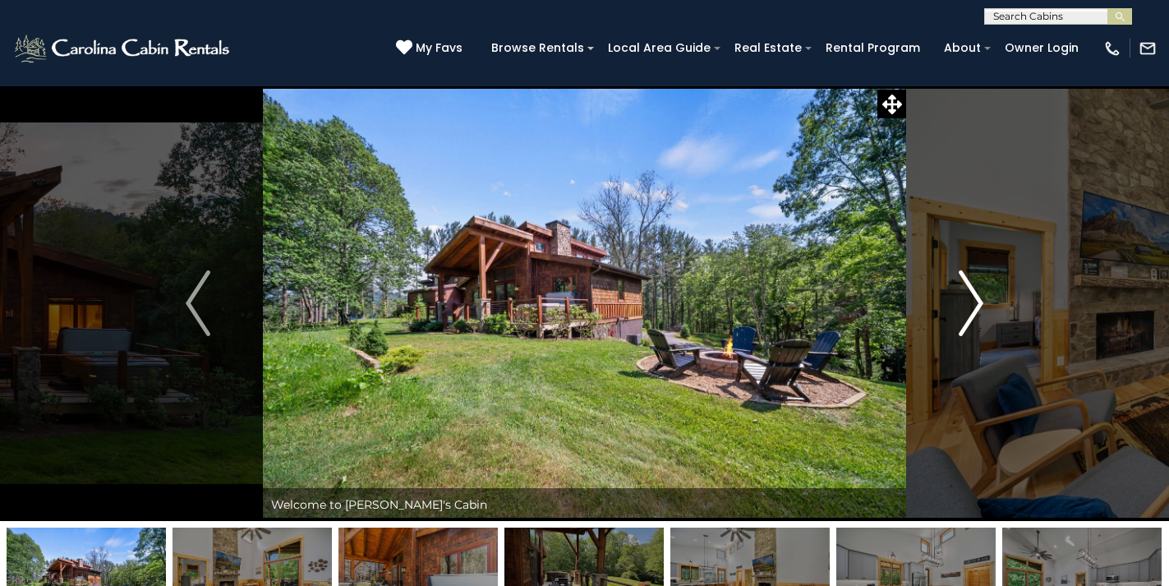
click at [978, 307] on img "Next" at bounding box center [971, 303] width 25 height 66
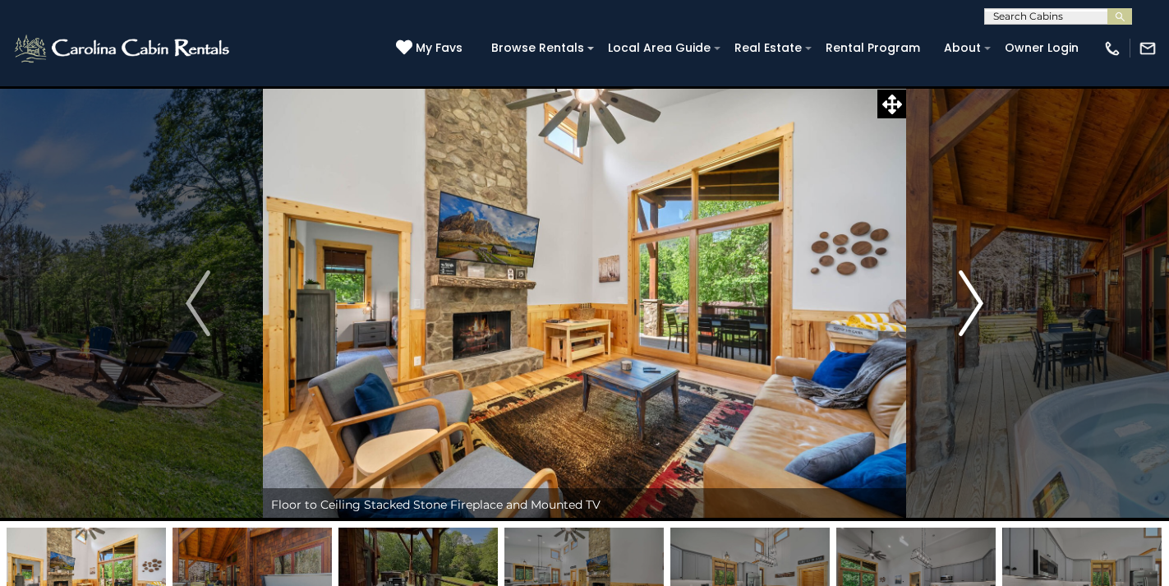
click at [978, 307] on img "Next" at bounding box center [971, 303] width 25 height 66
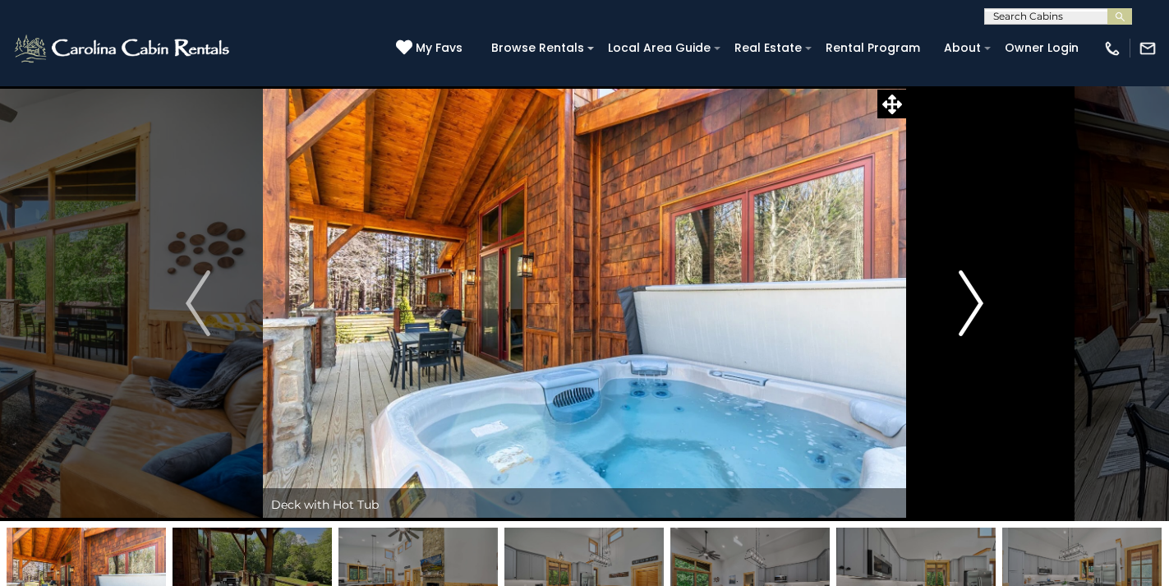
click at [978, 307] on img "Next" at bounding box center [971, 303] width 25 height 66
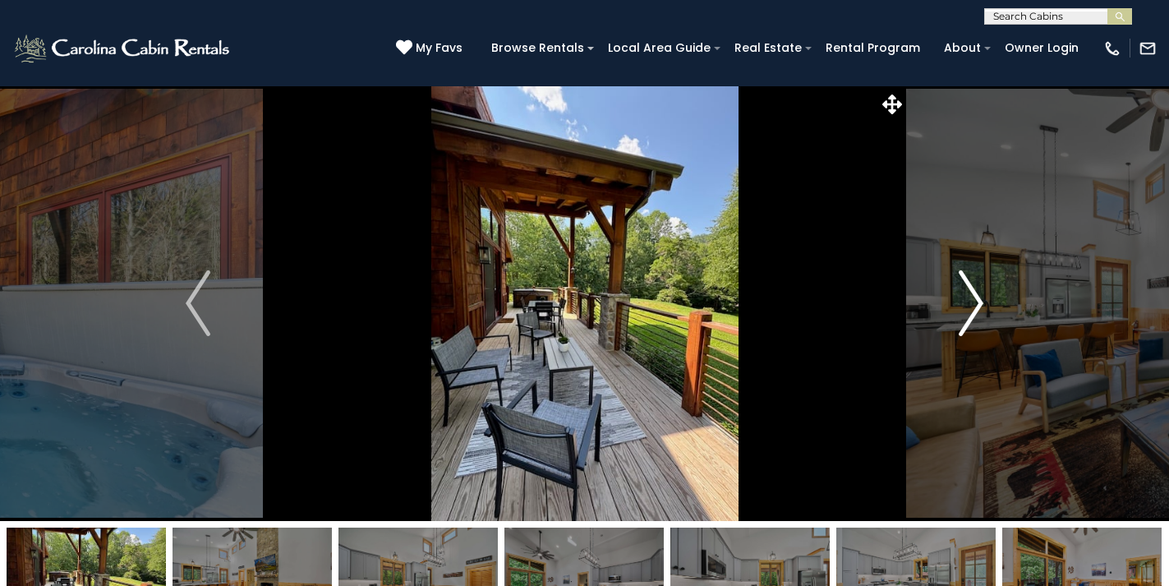
click at [978, 307] on img "Next" at bounding box center [971, 303] width 25 height 66
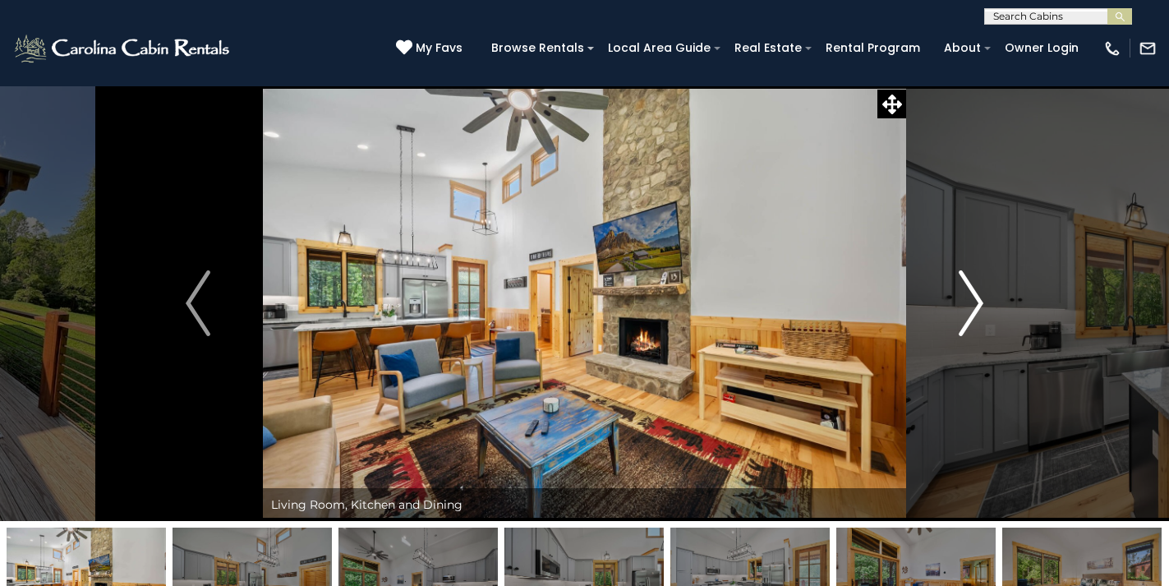
click at [978, 307] on img "Next" at bounding box center [971, 303] width 25 height 66
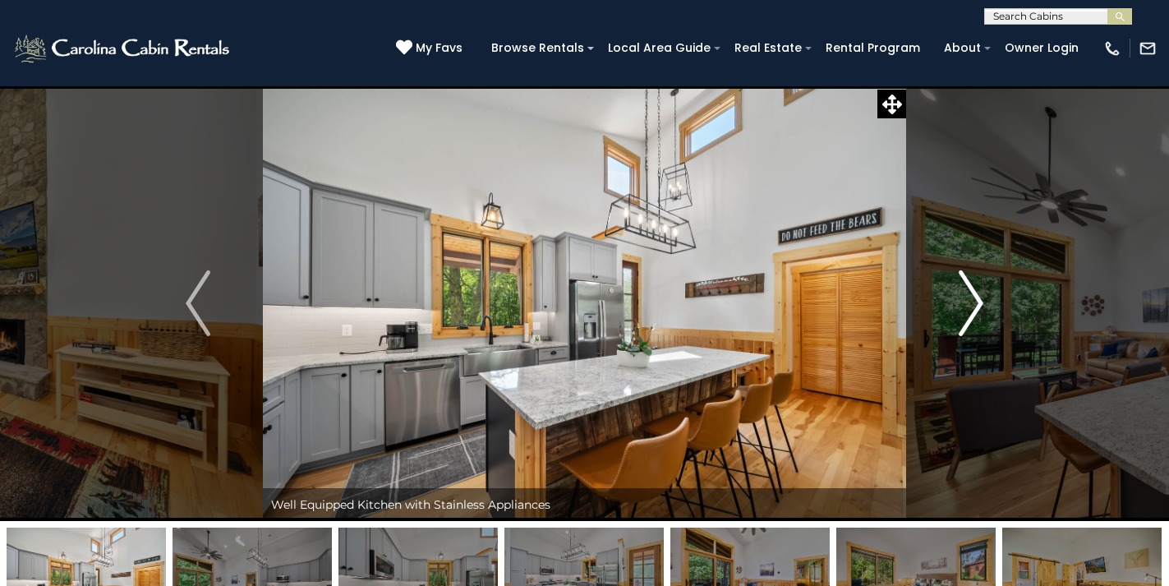
click at [978, 307] on img "Next" at bounding box center [971, 303] width 25 height 66
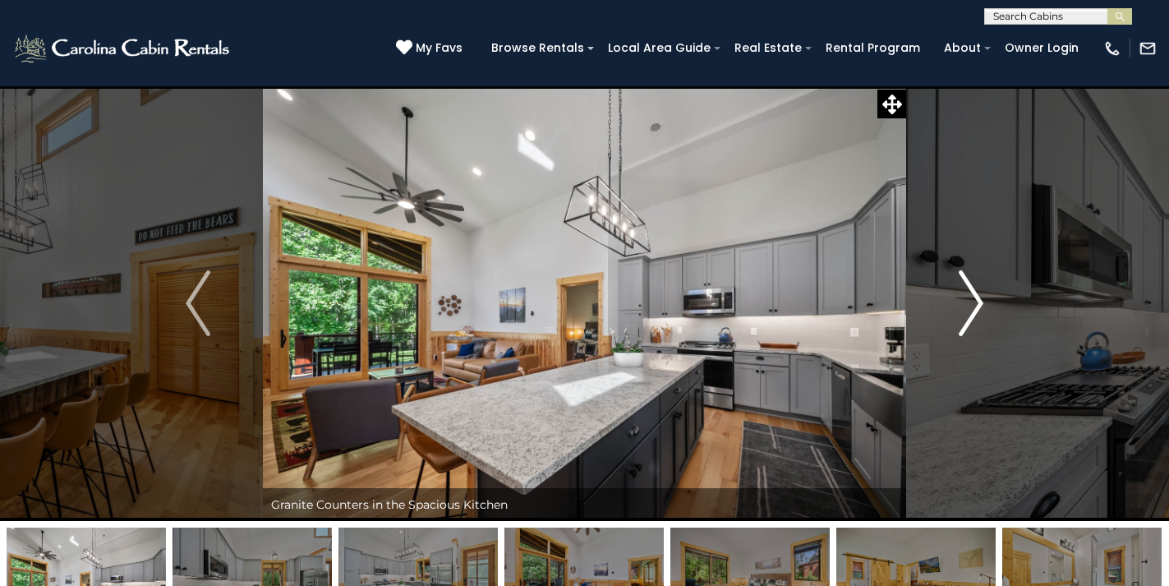
click at [978, 307] on img "Next" at bounding box center [971, 303] width 25 height 66
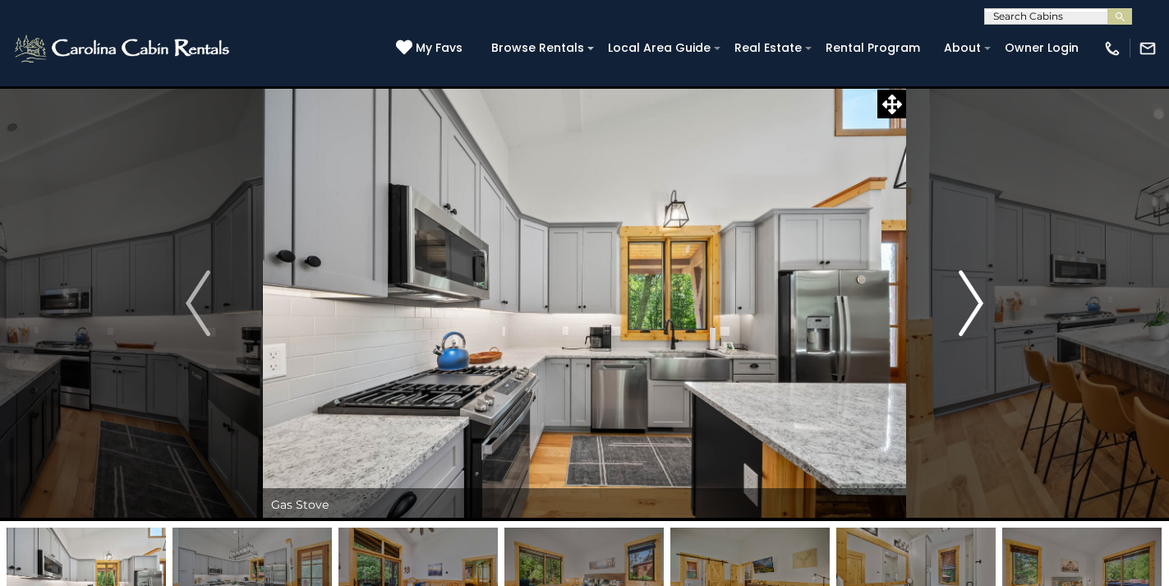
click at [978, 307] on img "Next" at bounding box center [971, 303] width 25 height 66
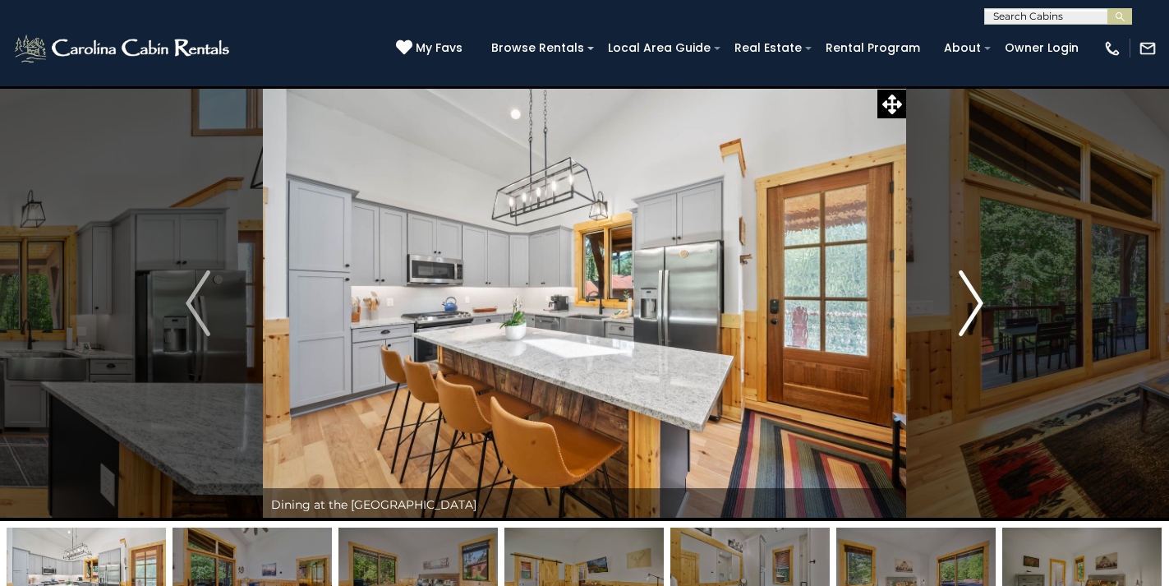
click at [978, 307] on img "Next" at bounding box center [971, 303] width 25 height 66
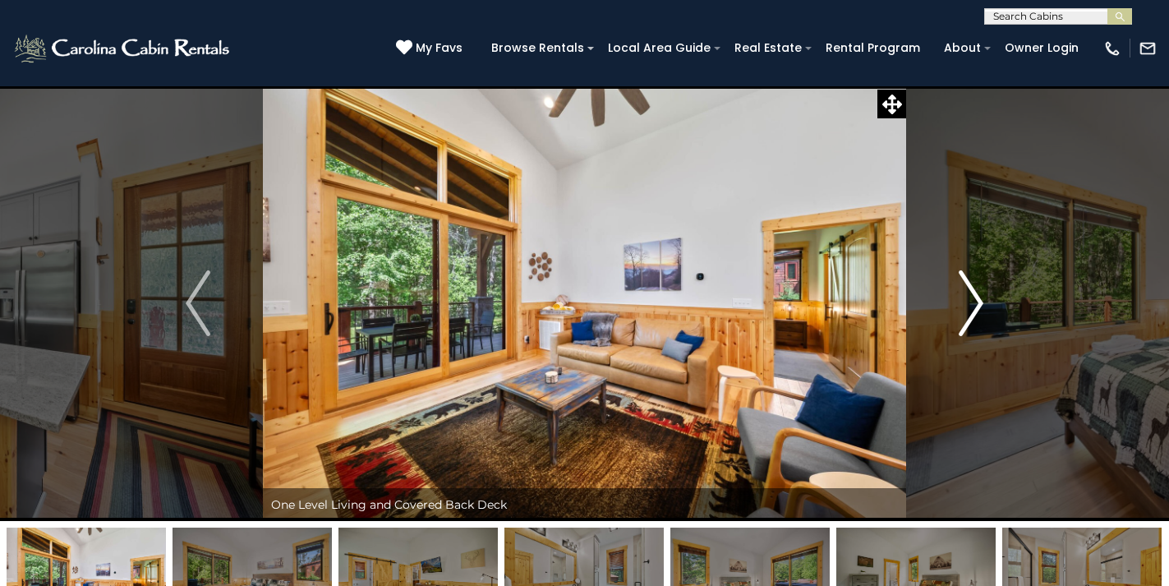
click at [978, 307] on img "Next" at bounding box center [971, 303] width 25 height 66
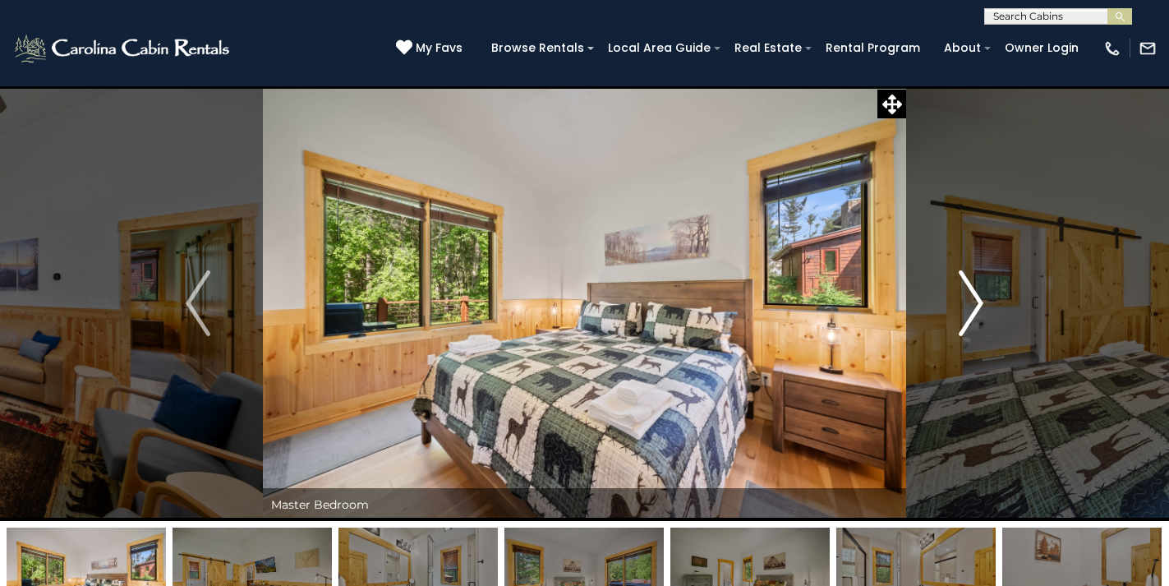
click at [978, 307] on img "Next" at bounding box center [971, 303] width 25 height 66
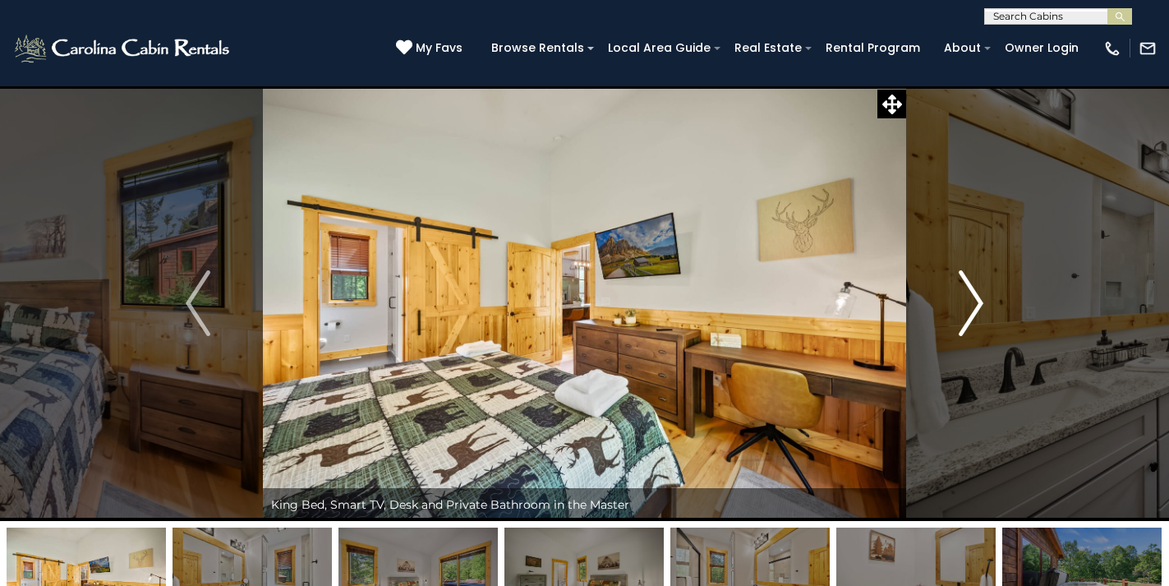
click at [978, 307] on img "Next" at bounding box center [971, 303] width 25 height 66
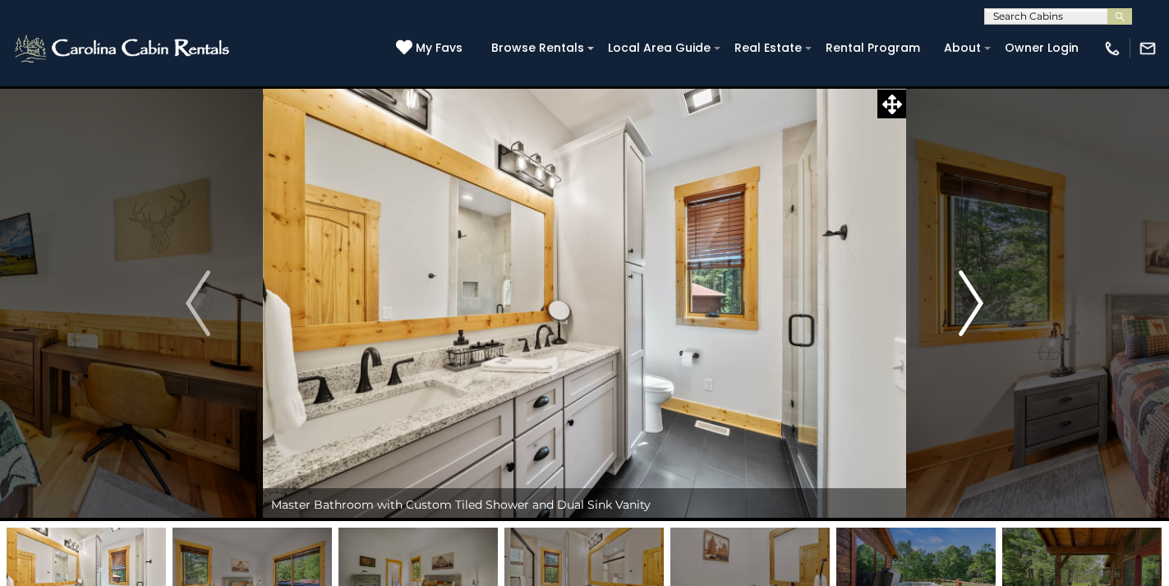
click at [978, 307] on img "Next" at bounding box center [971, 303] width 25 height 66
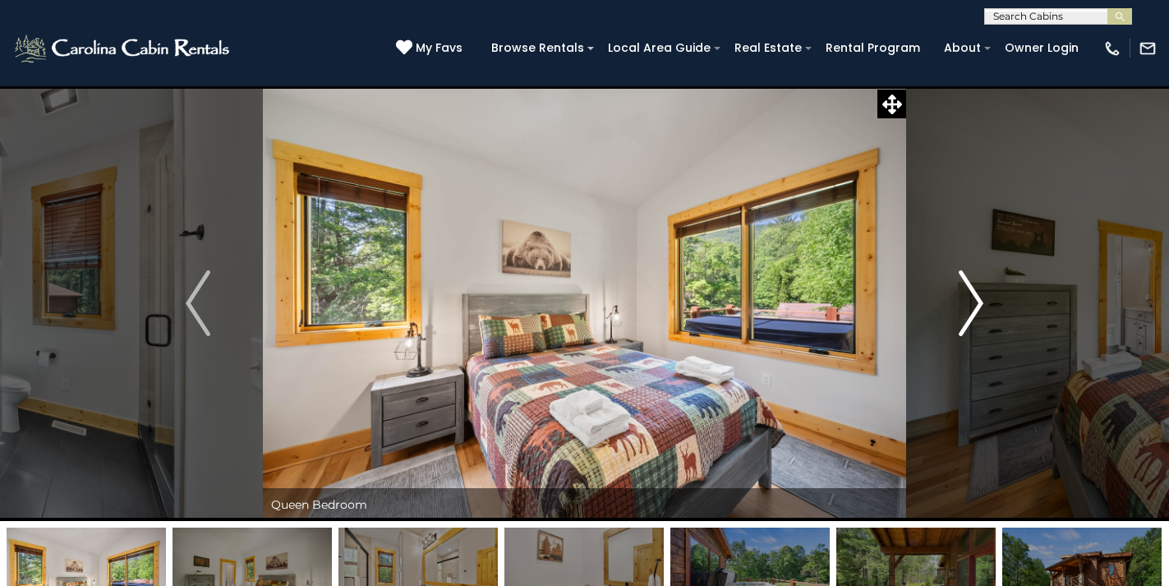
click at [978, 307] on img "Next" at bounding box center [971, 303] width 25 height 66
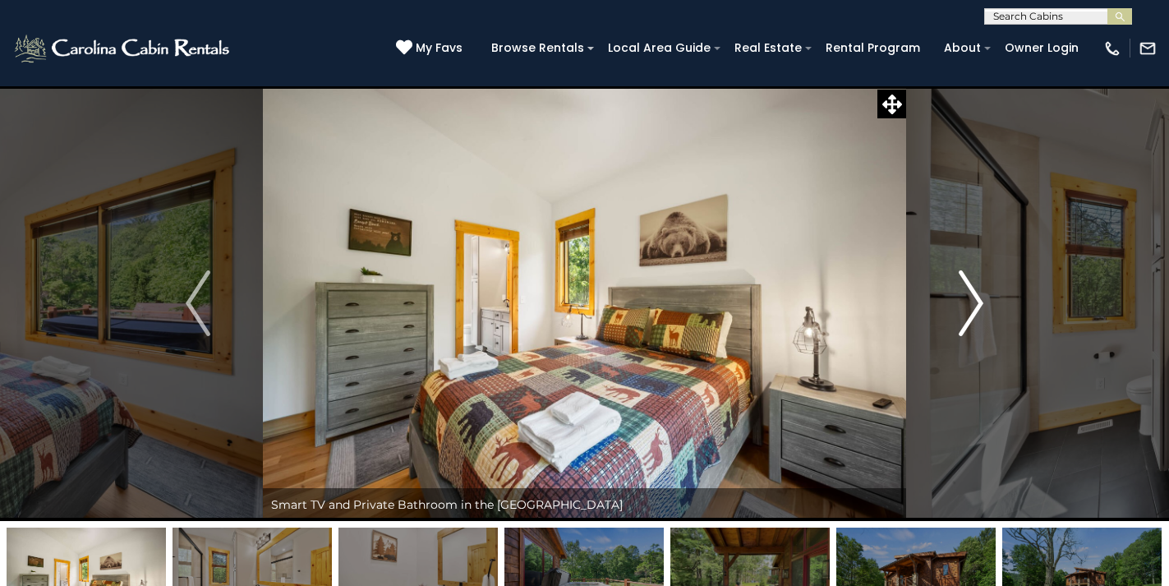
click at [978, 307] on img "Next" at bounding box center [971, 303] width 25 height 66
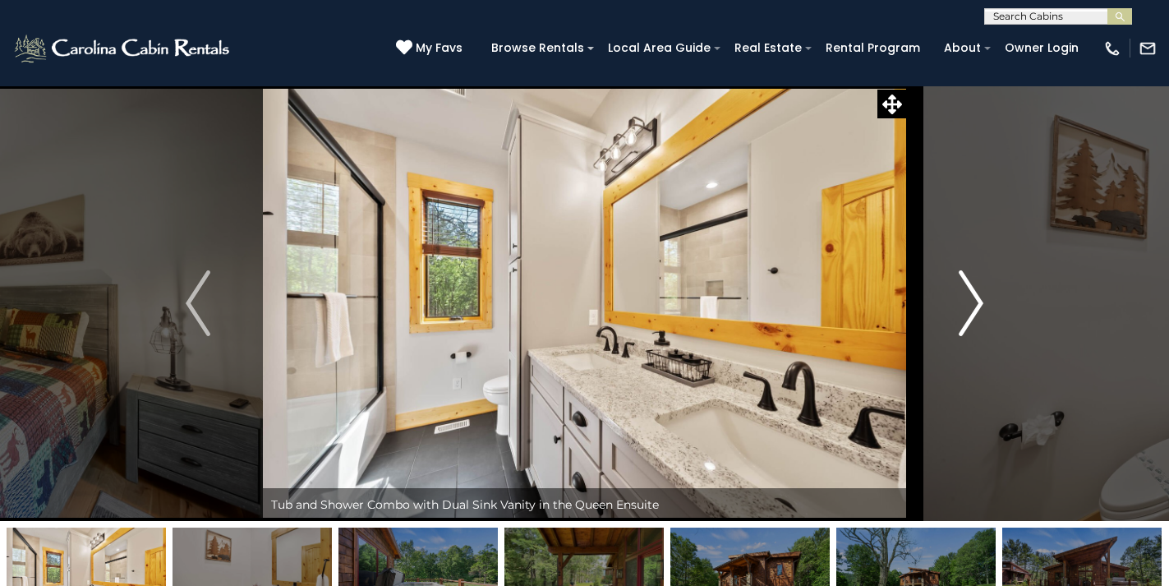
click at [978, 307] on img "Next" at bounding box center [971, 303] width 25 height 66
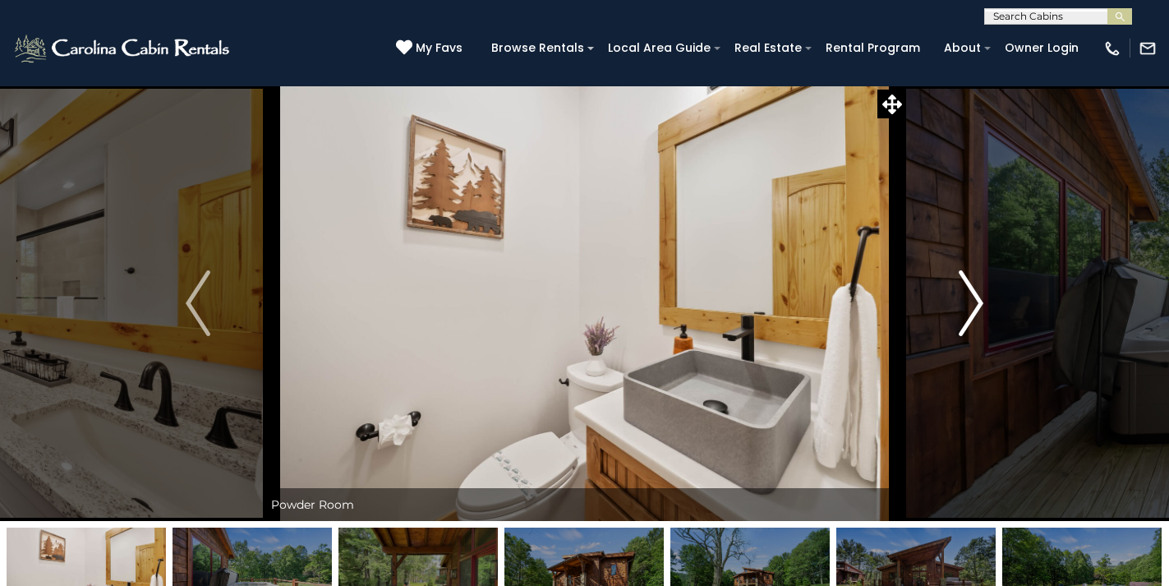
click at [978, 307] on img "Next" at bounding box center [971, 303] width 25 height 66
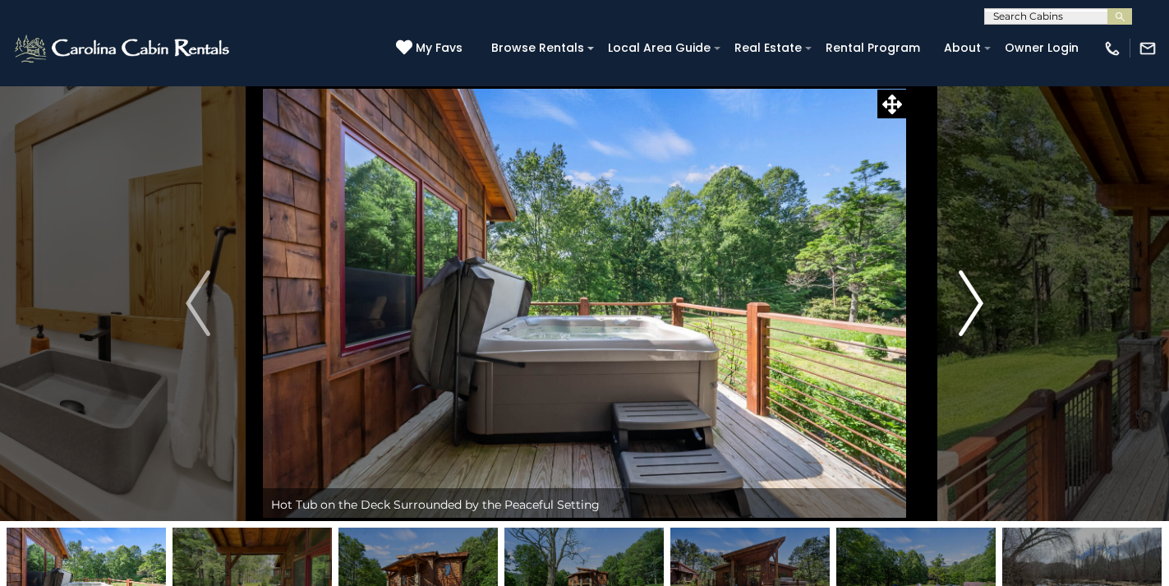
click at [978, 307] on img "Next" at bounding box center [971, 303] width 25 height 66
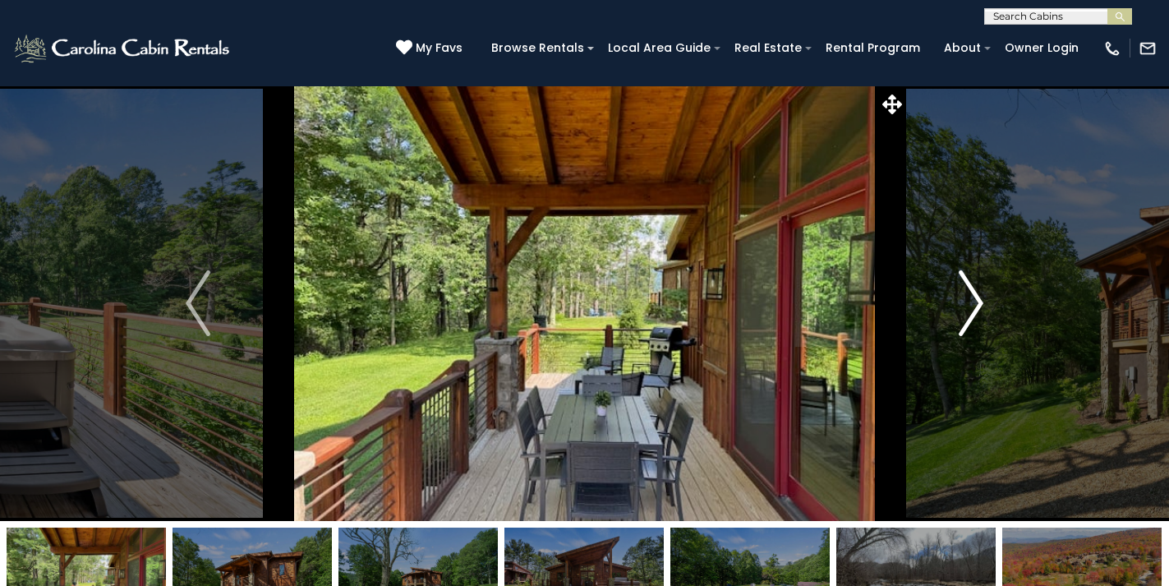
click at [978, 307] on img "Next" at bounding box center [971, 303] width 25 height 66
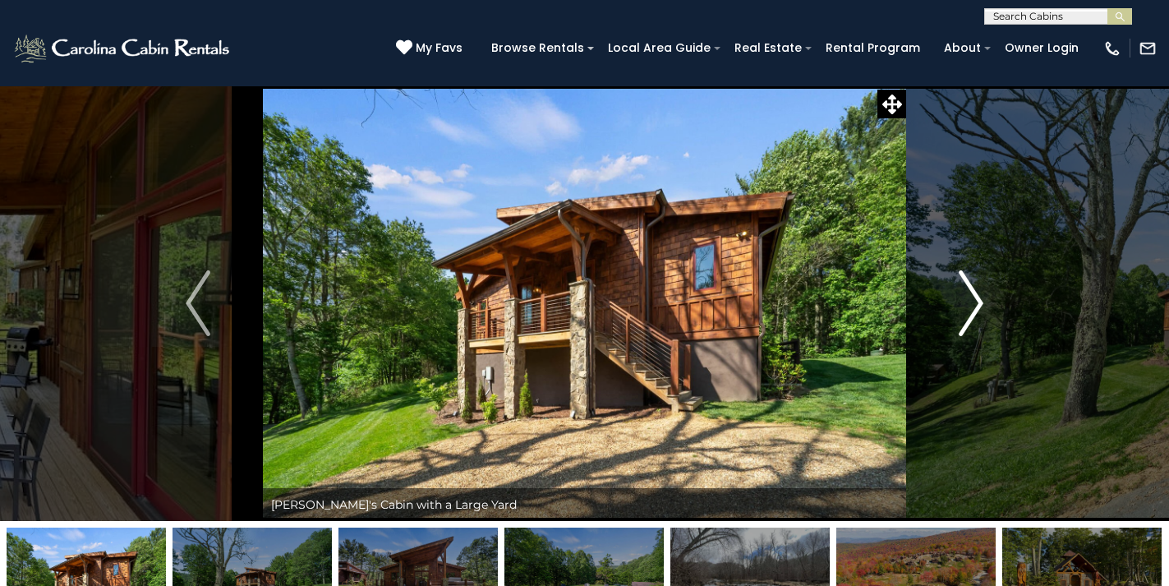
click at [978, 307] on img "Next" at bounding box center [971, 303] width 25 height 66
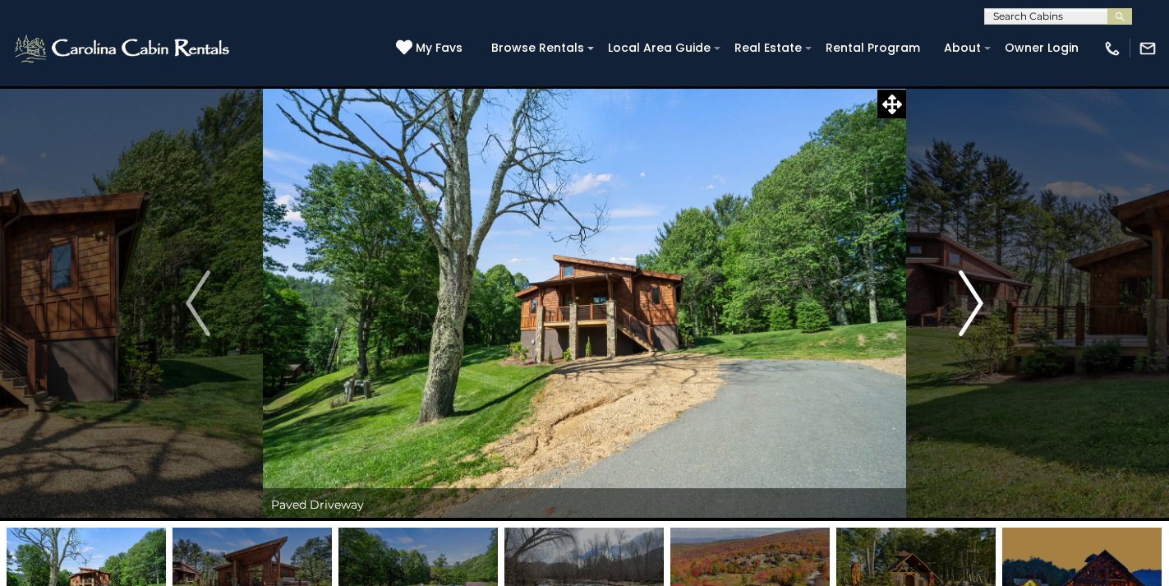
click at [978, 306] on img "Next" at bounding box center [971, 303] width 25 height 66
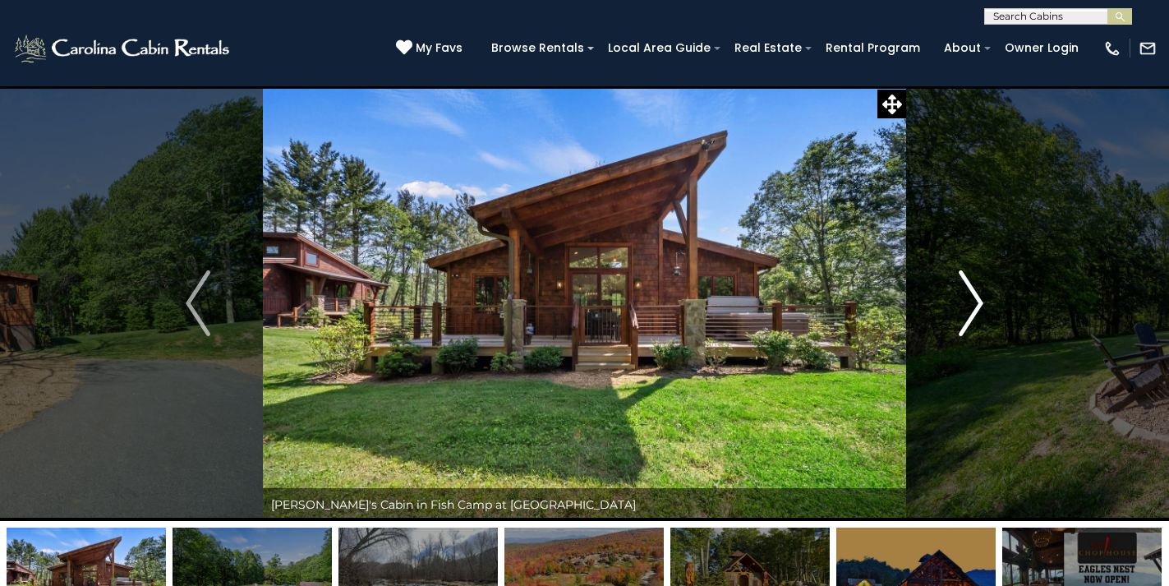
click at [978, 306] on img "Next" at bounding box center [971, 303] width 25 height 66
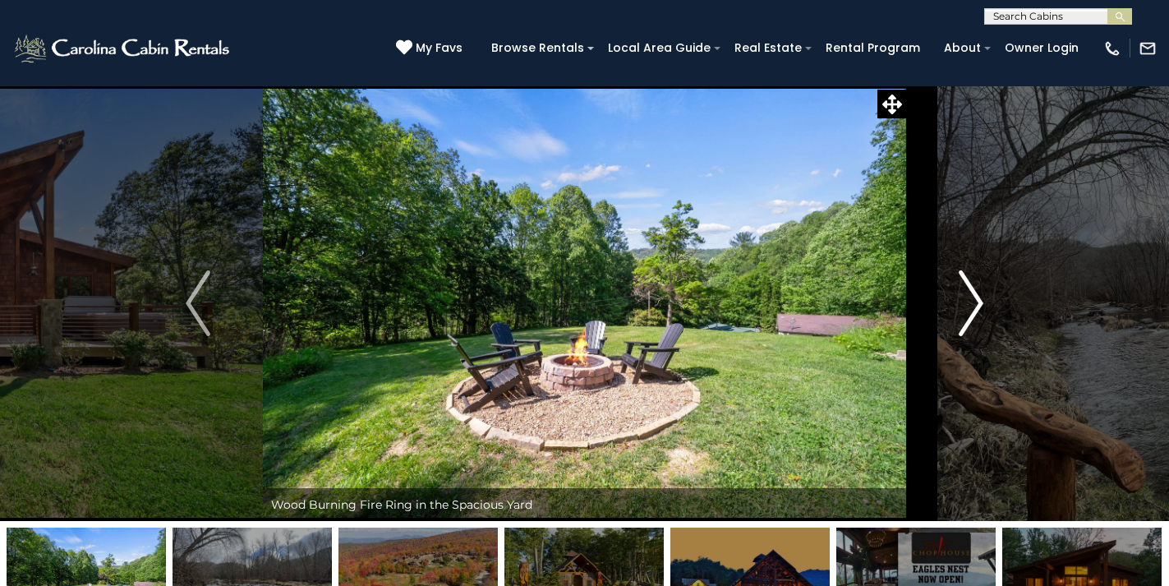
click at [978, 306] on img "Next" at bounding box center [971, 303] width 25 height 66
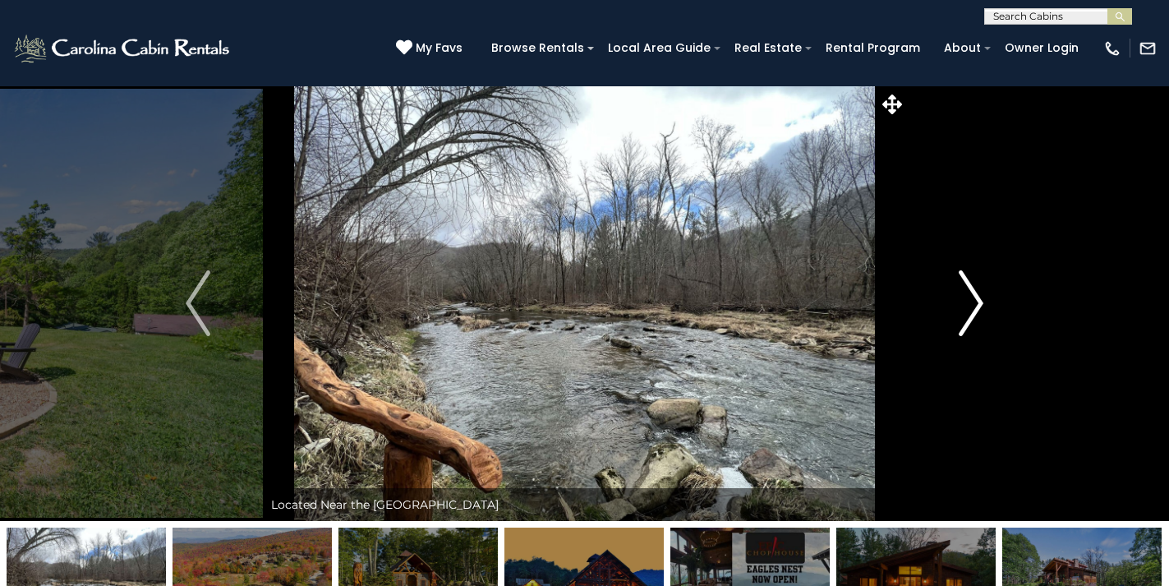
click at [978, 306] on img "Next" at bounding box center [971, 303] width 25 height 66
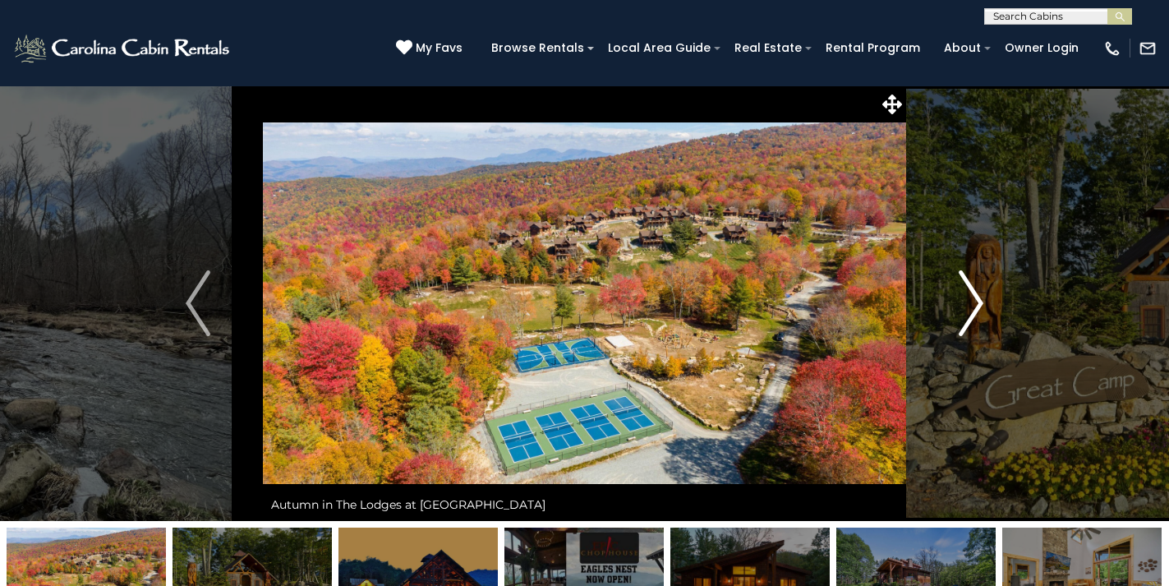
click at [978, 306] on img "Next" at bounding box center [971, 303] width 25 height 66
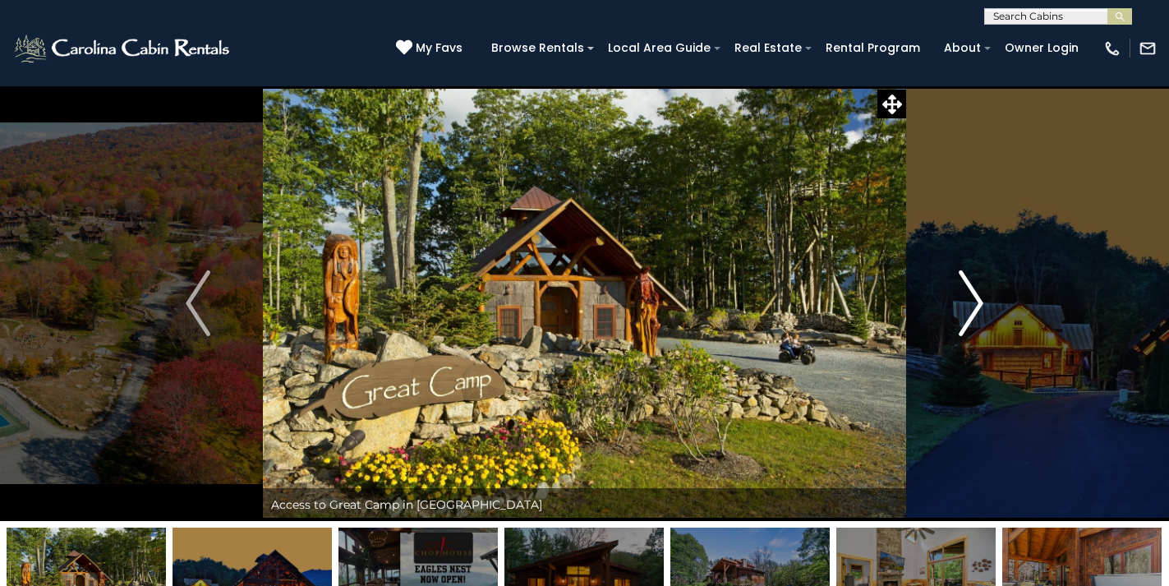
click at [978, 306] on img "Next" at bounding box center [971, 303] width 25 height 66
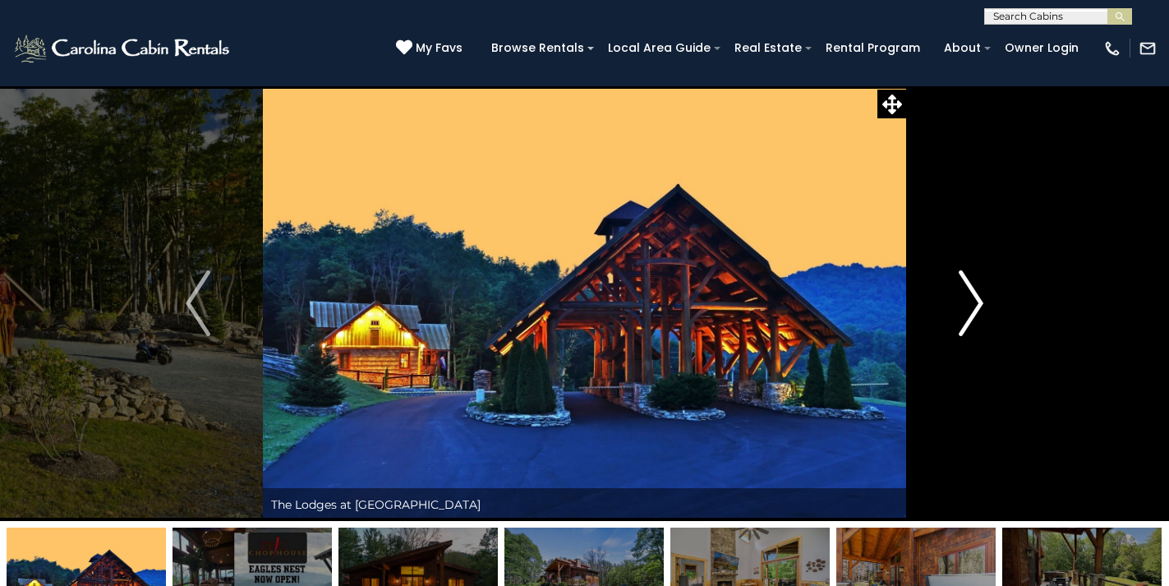
click at [978, 306] on img "Next" at bounding box center [971, 303] width 25 height 66
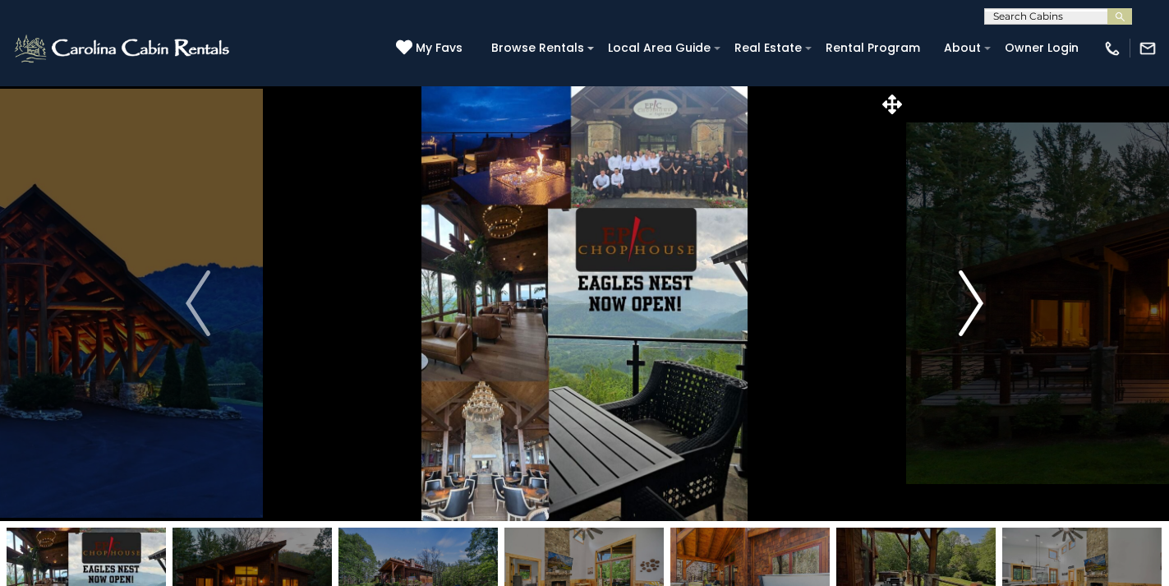
click at [978, 306] on img "Next" at bounding box center [971, 303] width 25 height 66
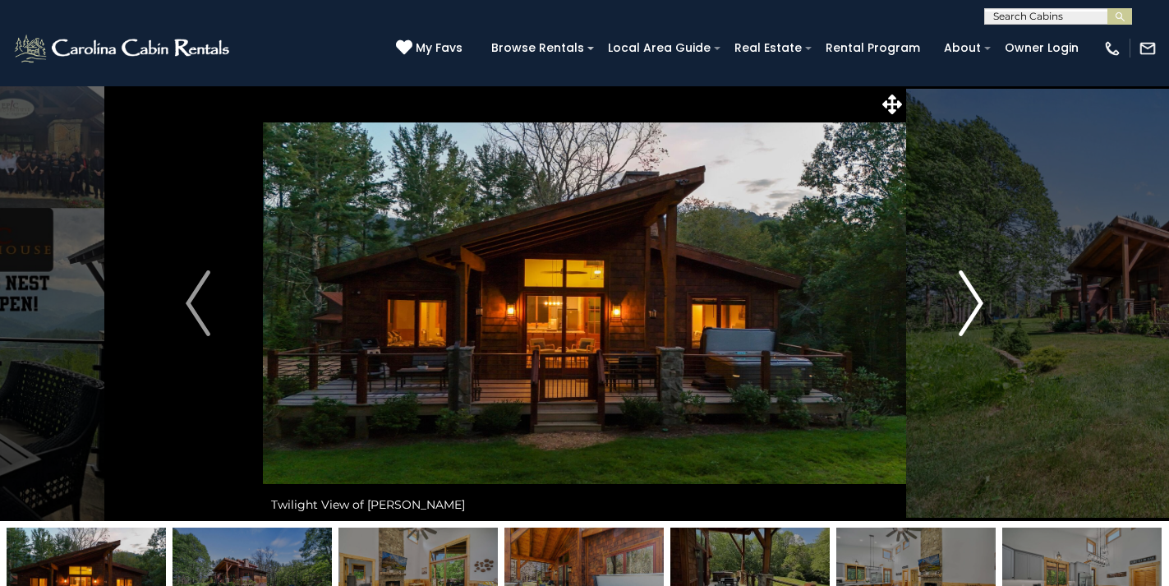
click at [978, 306] on img "Next" at bounding box center [971, 303] width 25 height 66
